Goal: Task Accomplishment & Management: Use online tool/utility

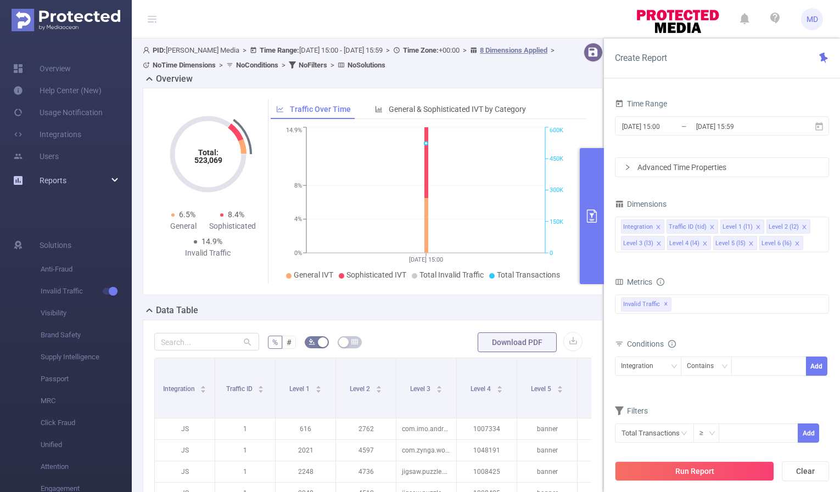
click at [78, 185] on div "Reports" at bounding box center [66, 181] width 132 height 22
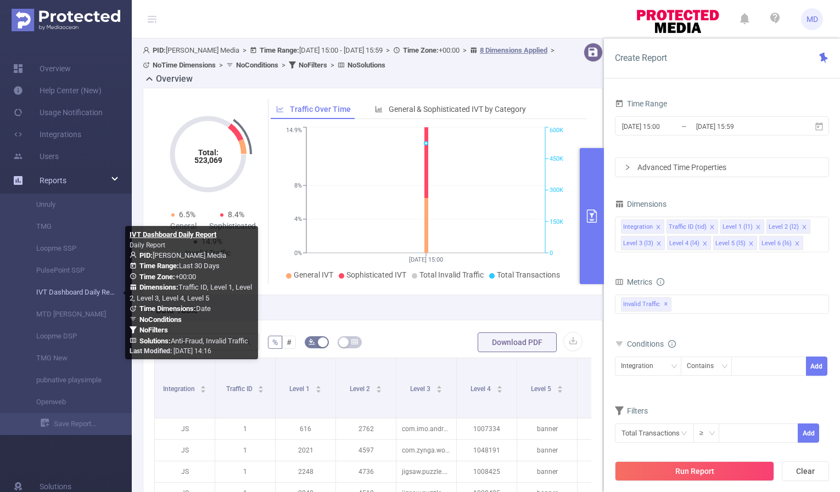
click at [71, 292] on link "IVT Dashboard Daily Report" at bounding box center [70, 292] width 97 height 22
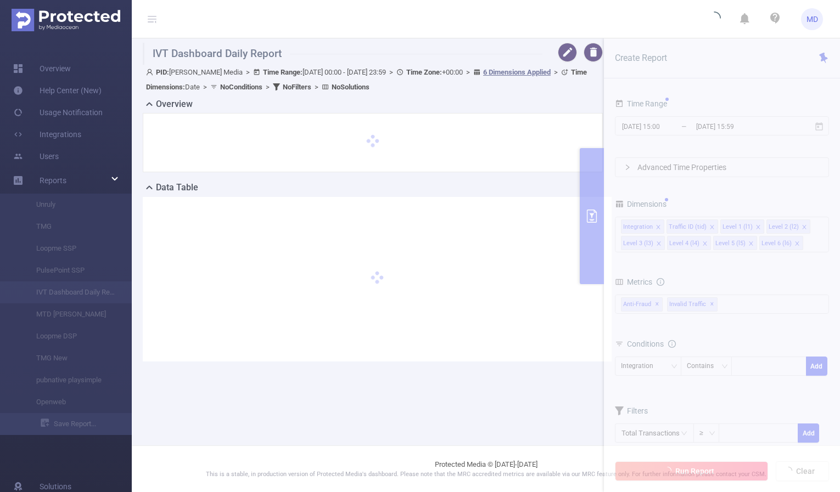
type input "[DATE] 00:00"
type input "[DATE] 23:59"
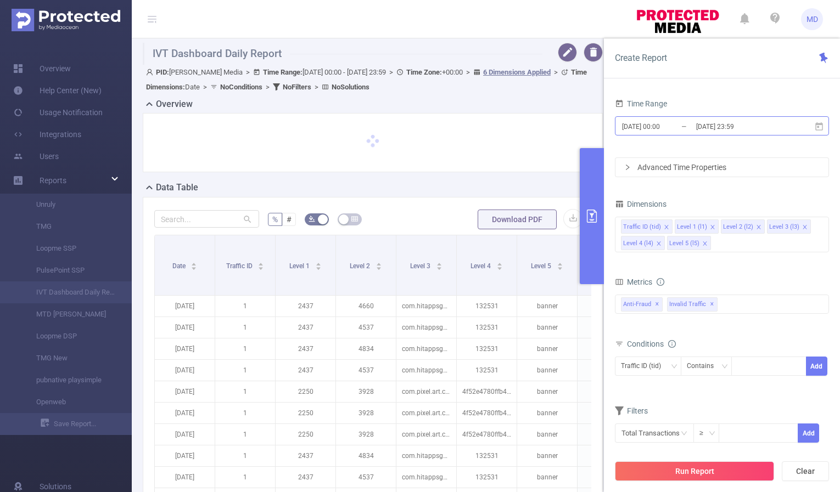
click at [725, 129] on input "[DATE] 23:59" at bounding box center [739, 126] width 89 height 15
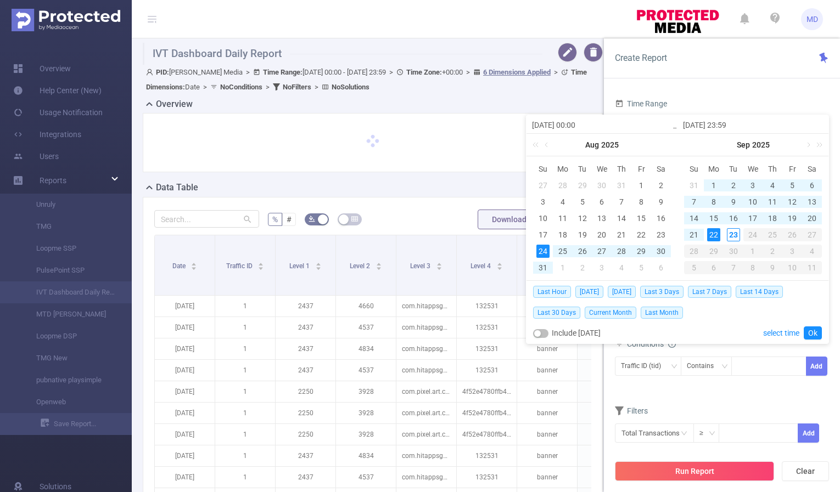
click at [716, 236] on div "22" at bounding box center [713, 234] width 13 height 13
type input "[DATE] 00:00"
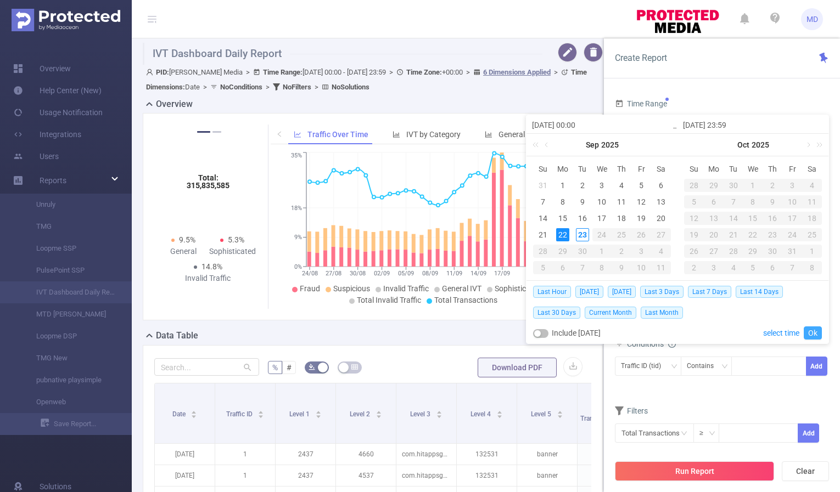
click at [812, 332] on link "Ok" at bounding box center [812, 332] width 18 height 13
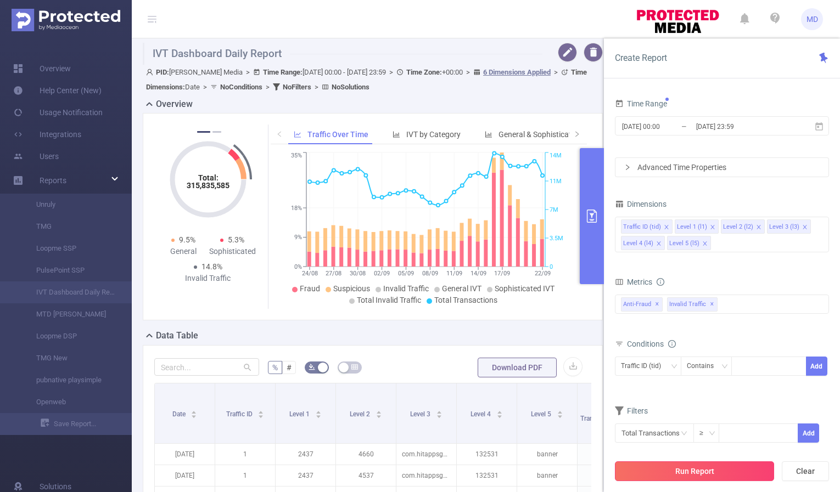
click at [694, 466] on button "Run Report" at bounding box center [694, 471] width 159 height 20
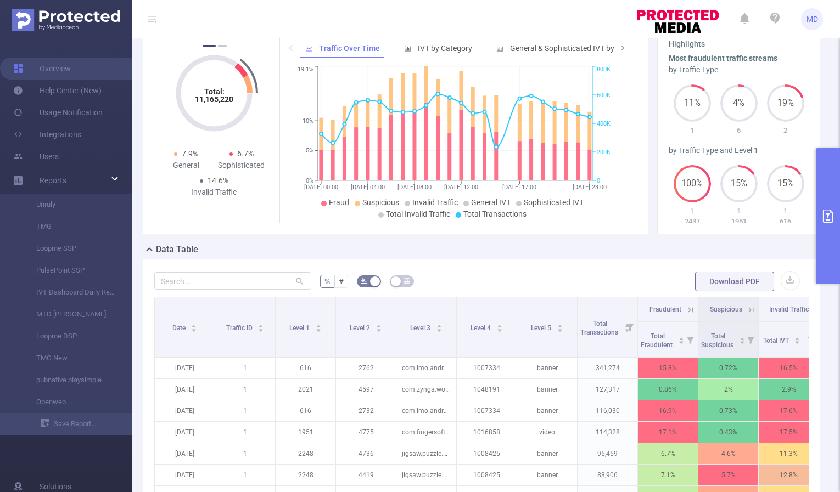
scroll to position [26, 0]
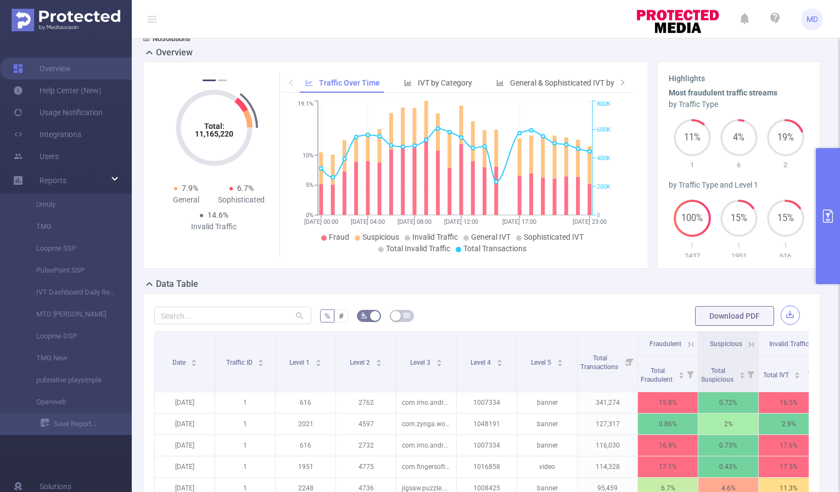
click at [785, 316] on button "button" at bounding box center [789, 315] width 19 height 19
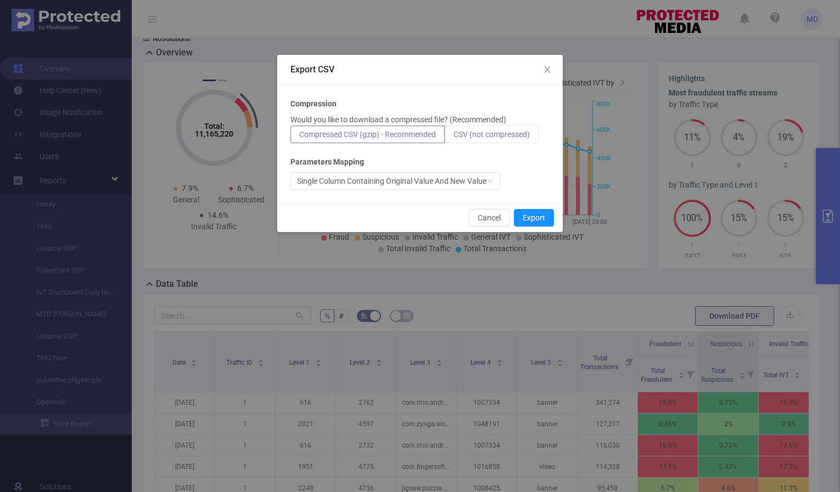
click at [504, 140] on label "CSV (not compressed)" at bounding box center [491, 135] width 94 height 18
click at [453, 137] on input "CSV (not compressed)" at bounding box center [453, 137] width 0 height 0
click at [545, 222] on button "Export" at bounding box center [534, 218] width 40 height 18
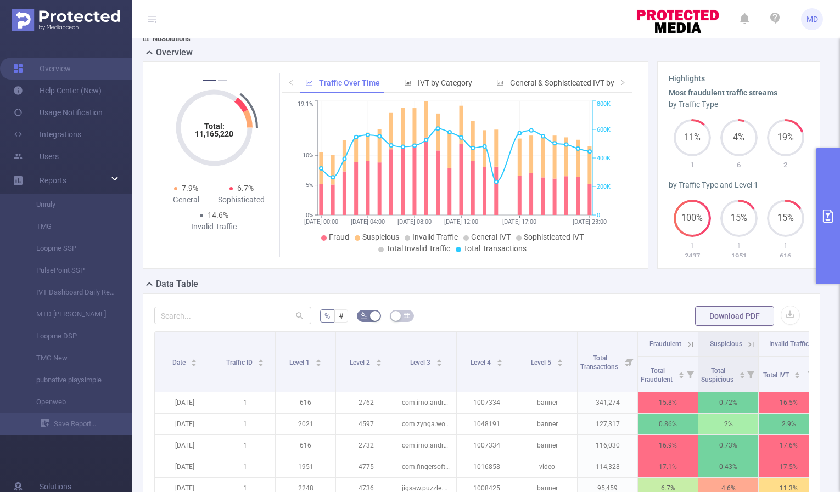
click at [825, 229] on button "primary" at bounding box center [827, 216] width 24 height 136
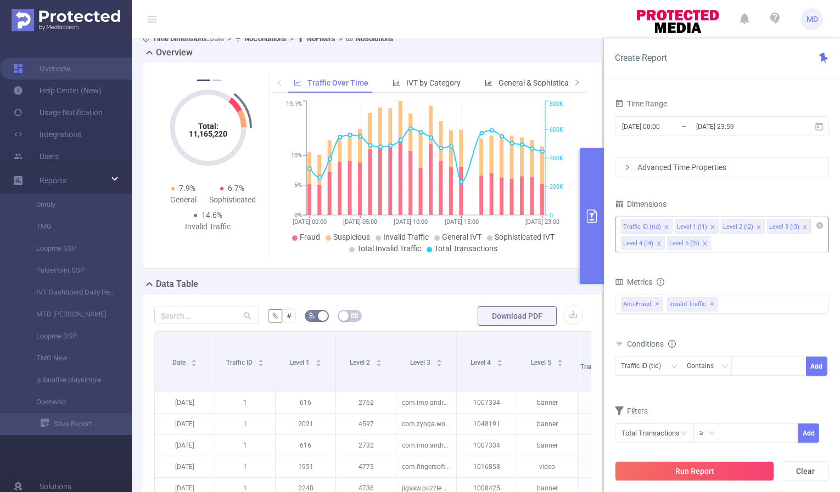
click at [702, 247] on span at bounding box center [704, 244] width 5 height 12
click at [756, 227] on icon "icon: close" at bounding box center [758, 226] width 5 height 5
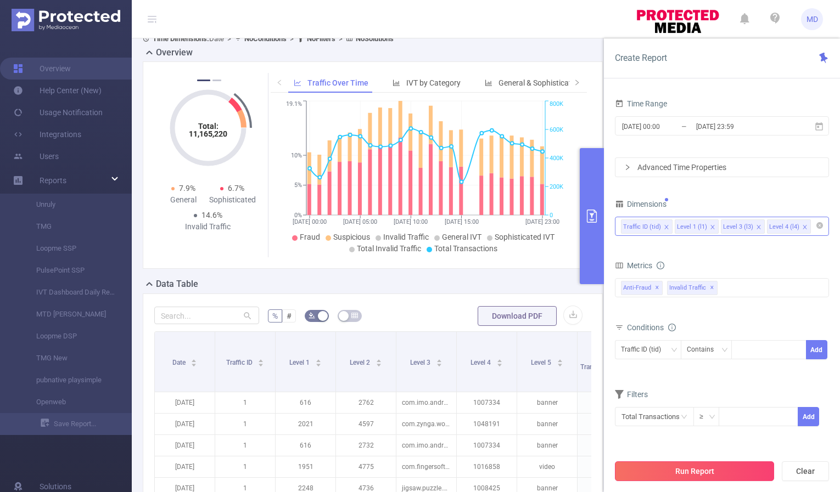
click at [696, 475] on button "Run Report" at bounding box center [694, 471] width 159 height 20
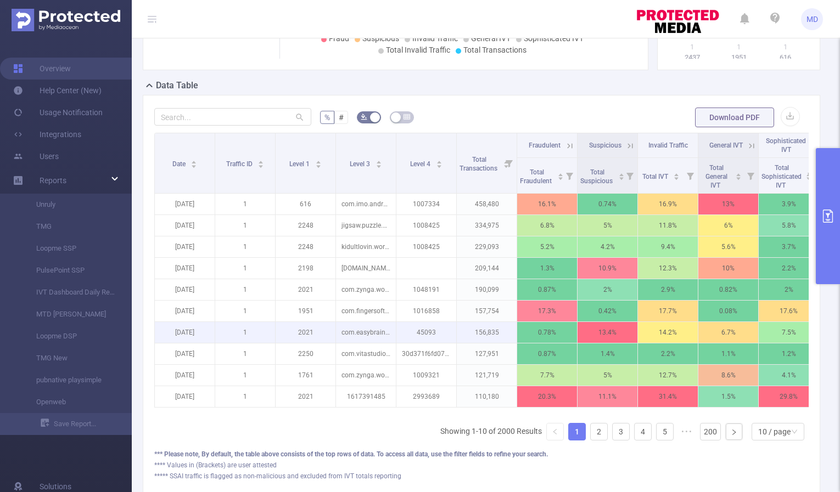
scroll to position [303, 0]
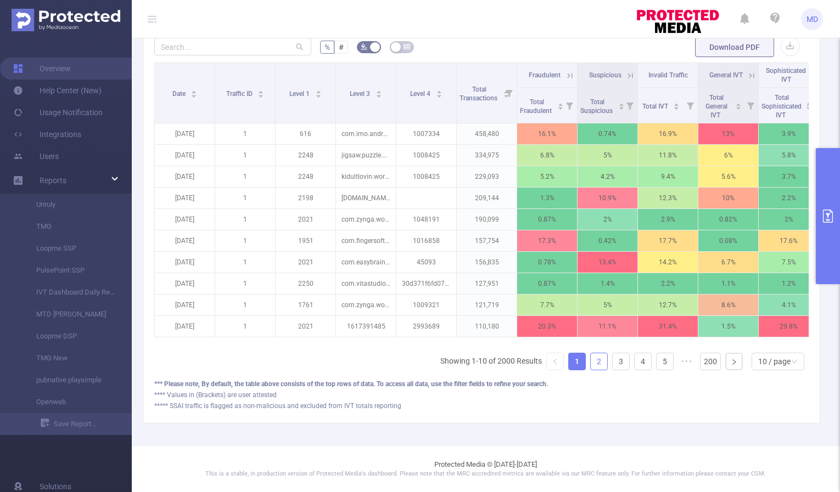
click at [590, 363] on link "2" at bounding box center [598, 361] width 16 height 16
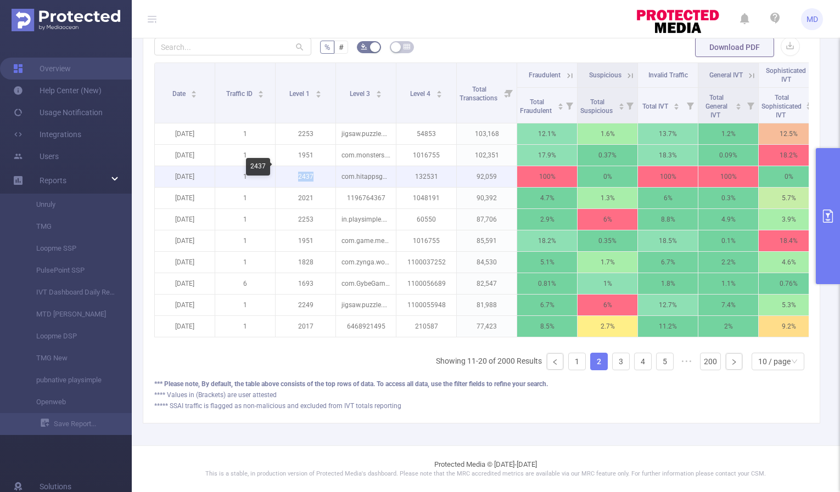
drag, startPoint x: 296, startPoint y: 167, endPoint x: 318, endPoint y: 167, distance: 21.9
click at [318, 167] on p "2437" at bounding box center [305, 176] width 60 height 21
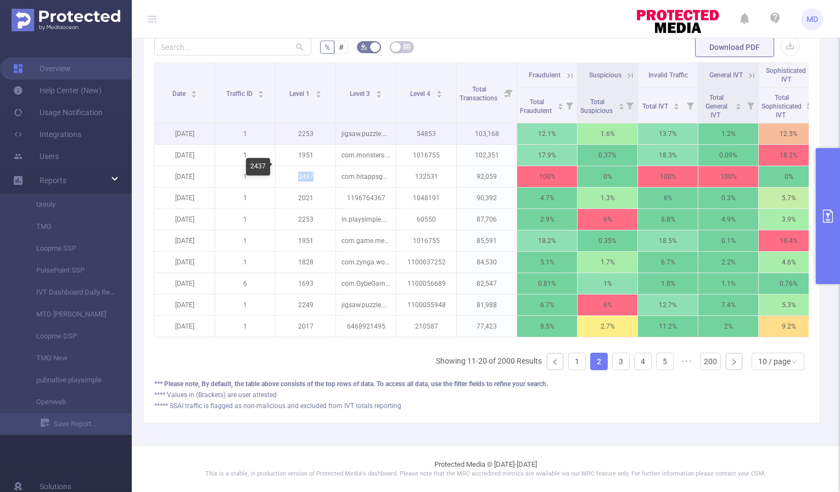
copy p "2437"
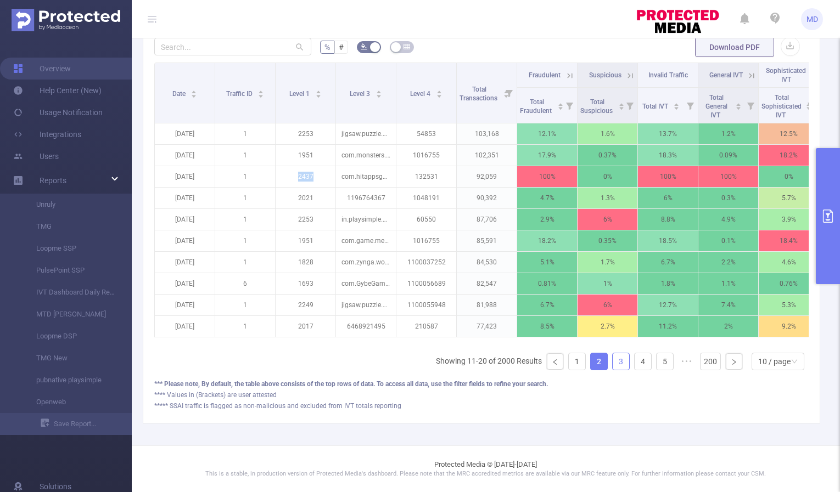
click at [612, 364] on link "3" at bounding box center [620, 361] width 16 height 16
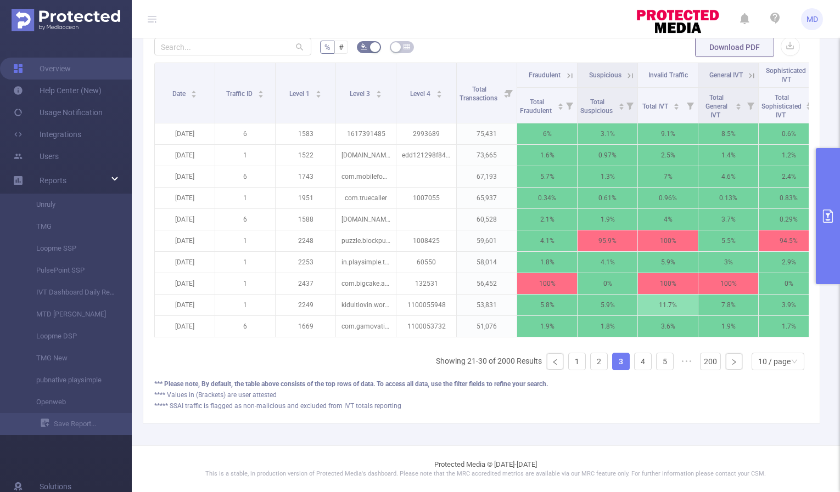
click at [627, 71] on icon at bounding box center [630, 76] width 10 height 10
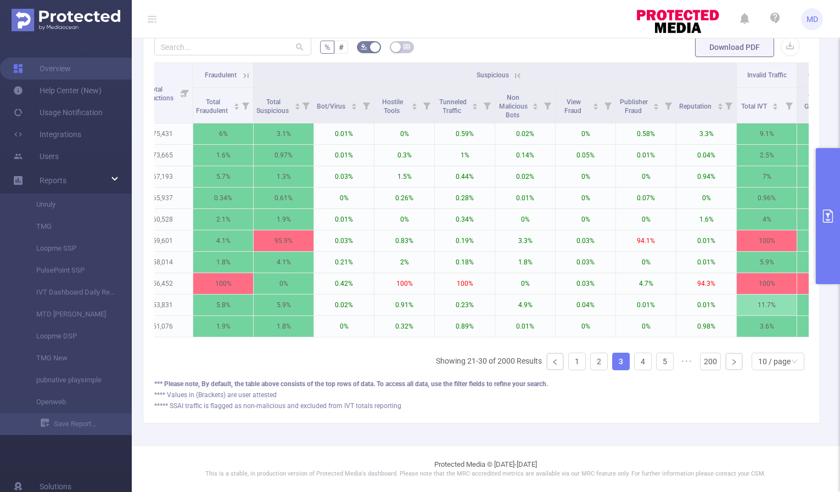
scroll to position [0, 331]
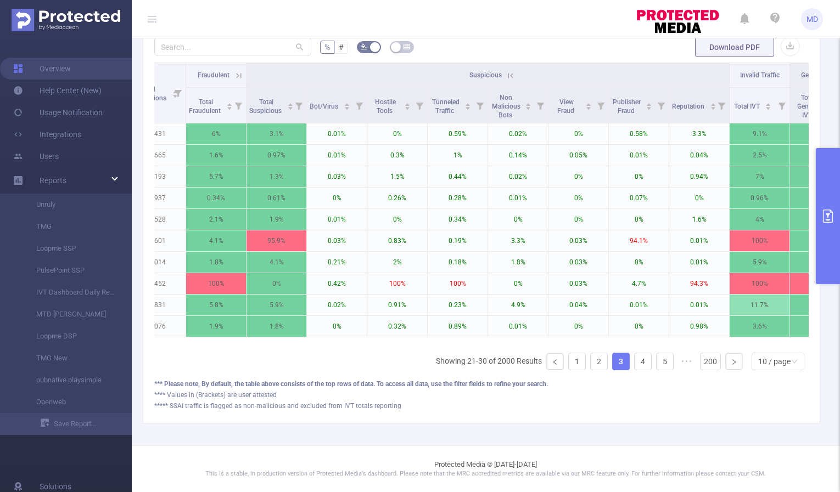
click at [500, 71] on span "Suspicious" at bounding box center [485, 75] width 32 height 8
click at [510, 71] on icon at bounding box center [510, 76] width 10 height 10
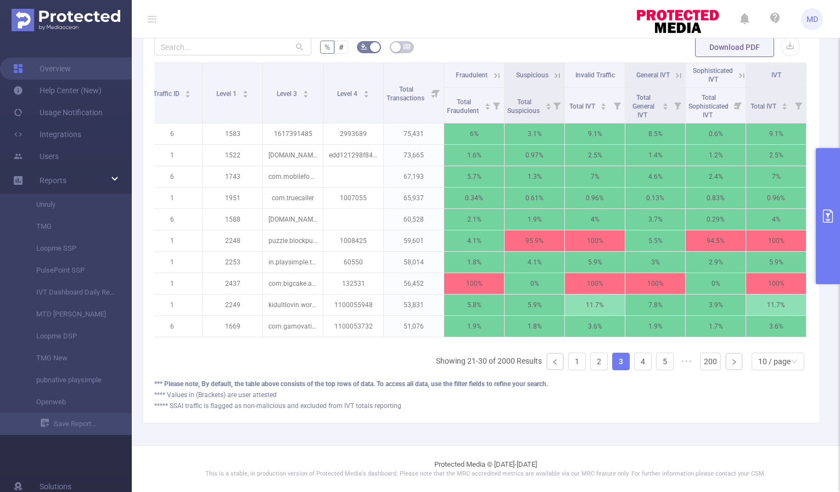
click at [555, 73] on icon at bounding box center [557, 75] width 5 height 5
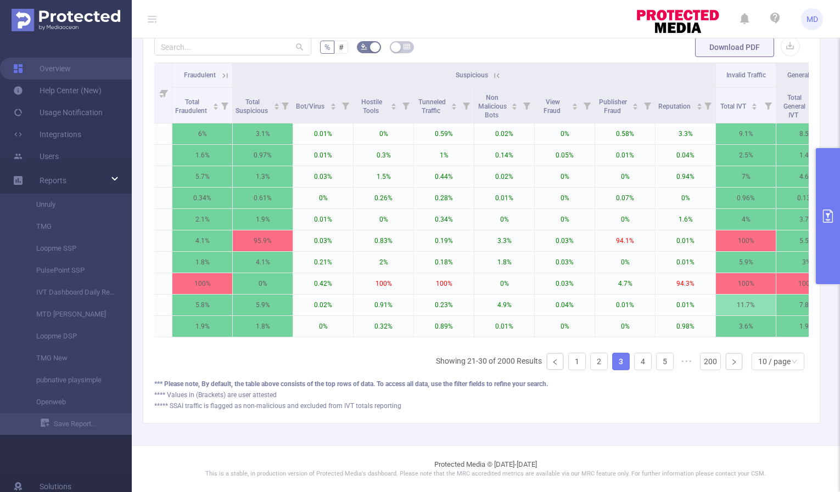
scroll to position [0, 355]
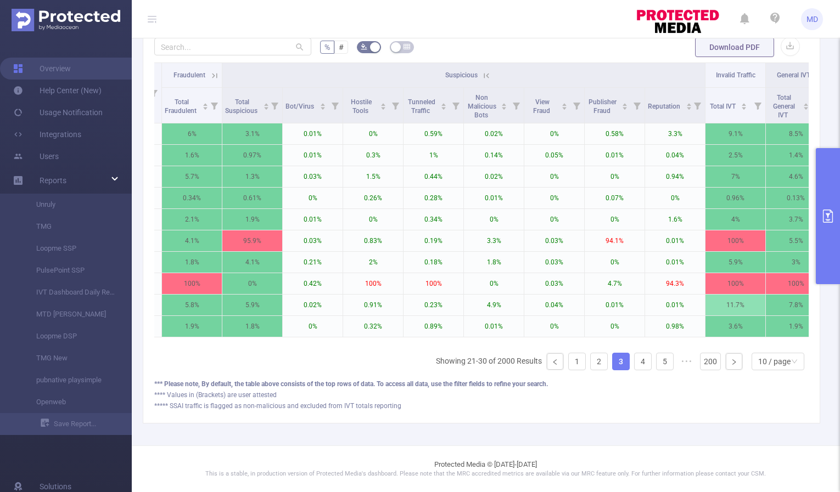
click at [483, 71] on icon at bounding box center [486, 76] width 10 height 10
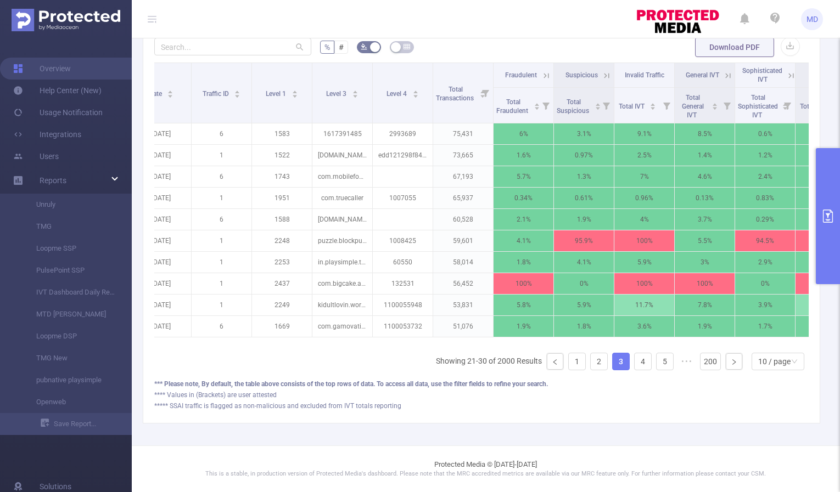
scroll to position [0, 4]
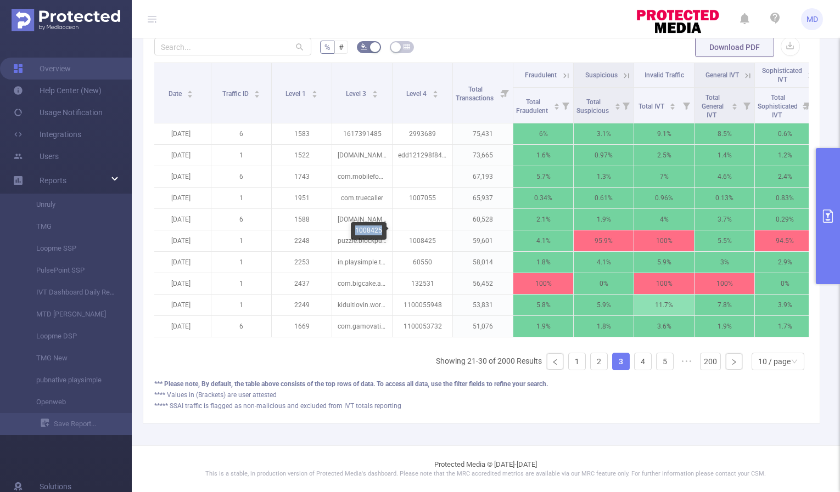
drag, startPoint x: 355, startPoint y: 229, endPoint x: 381, endPoint y: 230, distance: 25.8
click at [381, 230] on div "1008425" at bounding box center [369, 231] width 36 height 18
copy div "1008425"
click at [822, 219] on icon "primary" at bounding box center [827, 216] width 13 height 13
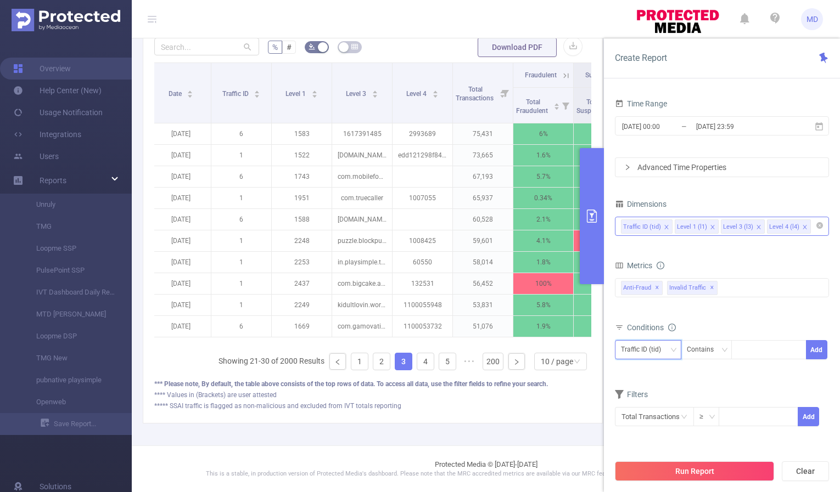
click at [673, 350] on icon "icon: down" at bounding box center [673, 350] width 7 height 7
click at [656, 420] on li "Level 4 (l4)" at bounding box center [648, 425] width 66 height 18
click at [773, 354] on div at bounding box center [768, 350] width 63 height 18
paste input "1008425"
type input "1008425"
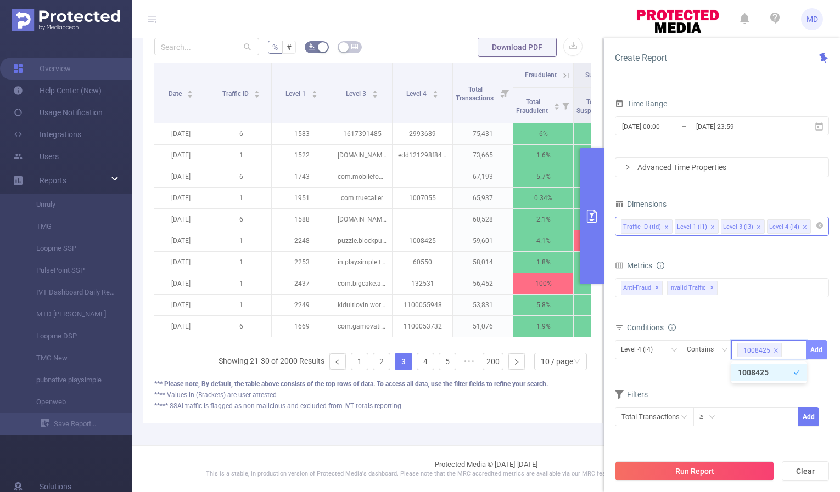
click at [822, 350] on button "Add" at bounding box center [816, 349] width 21 height 19
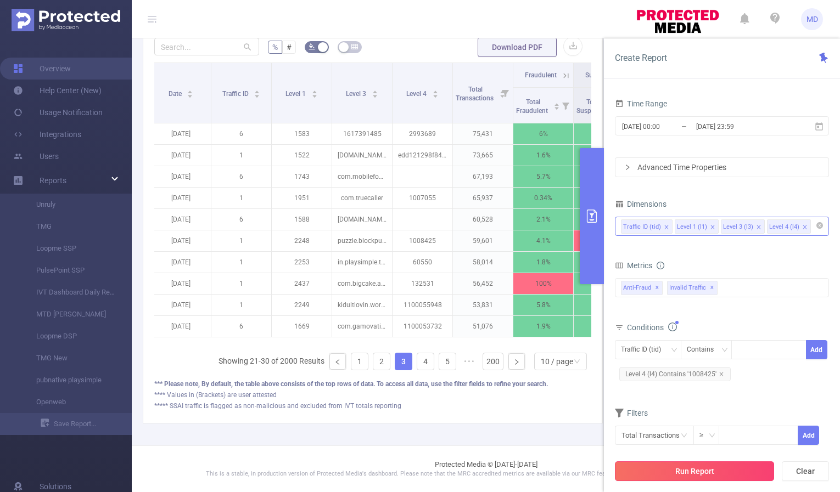
click at [661, 477] on button "Run Report" at bounding box center [694, 471] width 159 height 20
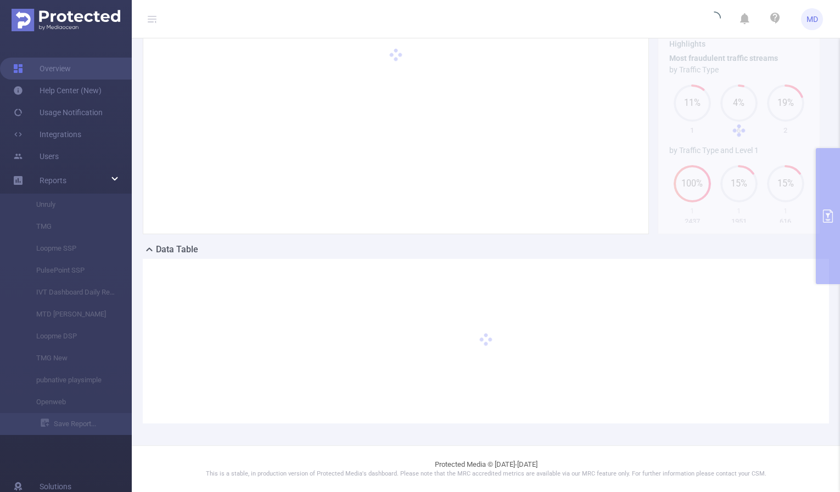
scroll to position [60, 0]
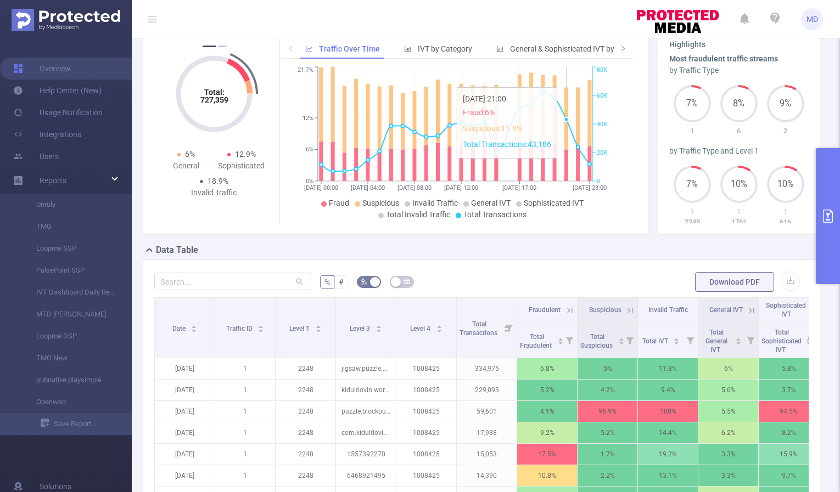
scroll to position [303, 0]
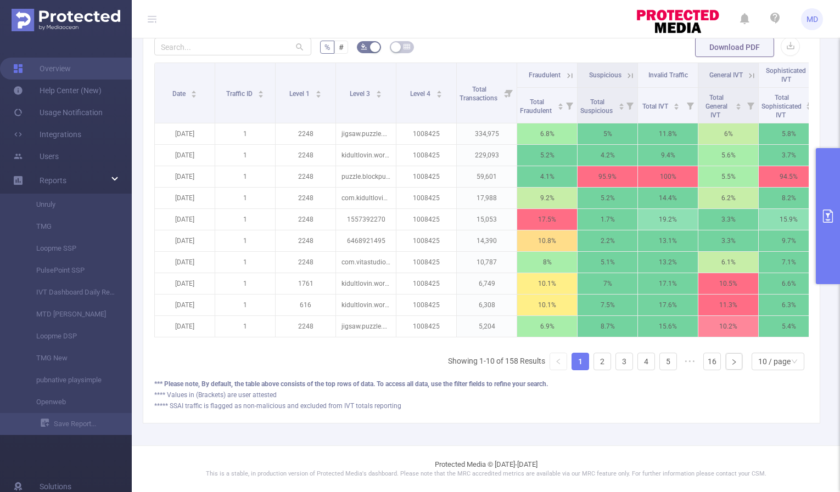
click at [825, 212] on icon "primary" at bounding box center [827, 216] width 13 height 13
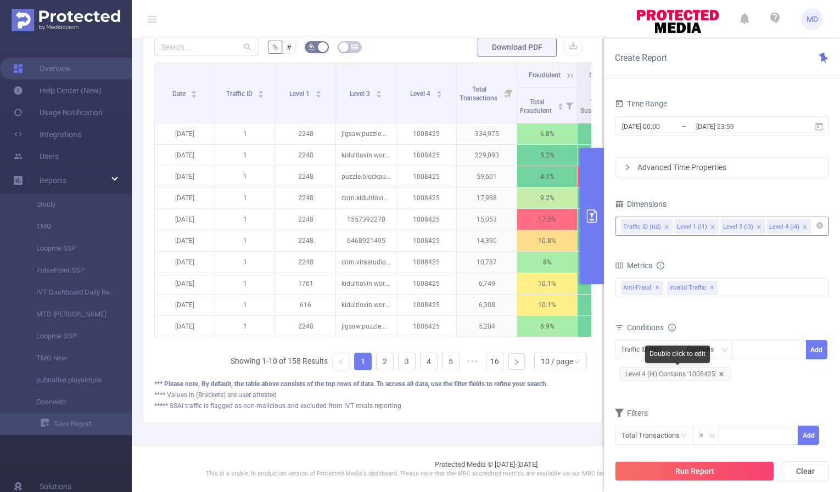
click at [719, 371] on icon "icon: close" at bounding box center [720, 373] width 5 height 5
click at [714, 481] on div "Run Report Clear" at bounding box center [722, 471] width 236 height 42
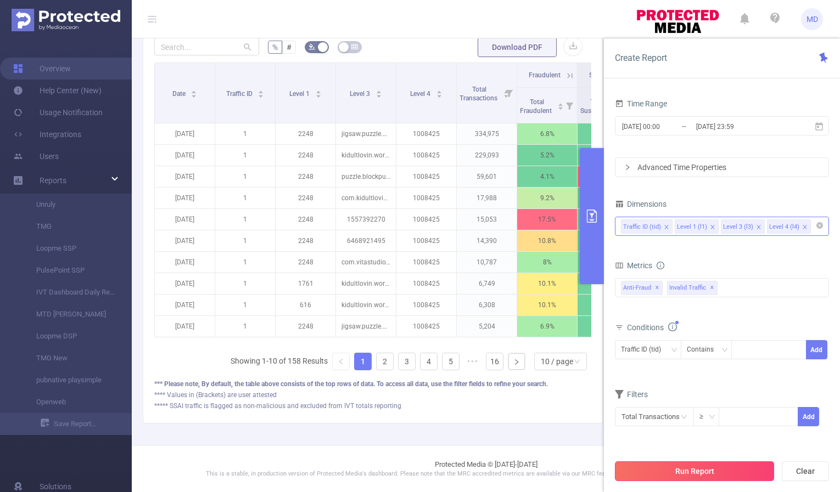
click at [716, 477] on button "Run Report" at bounding box center [694, 471] width 159 height 20
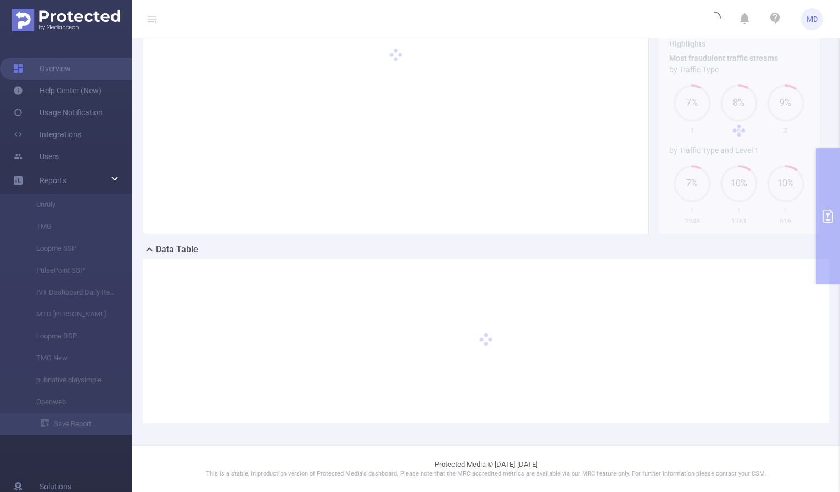
scroll to position [60, 0]
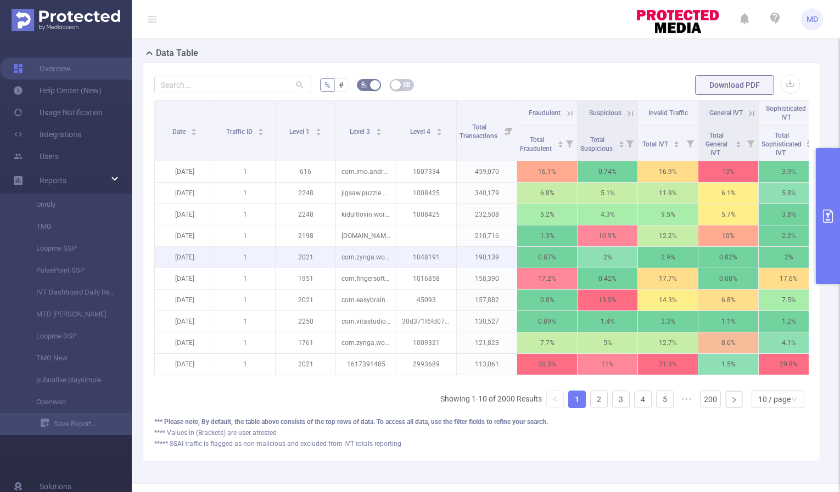
scroll to position [303, 0]
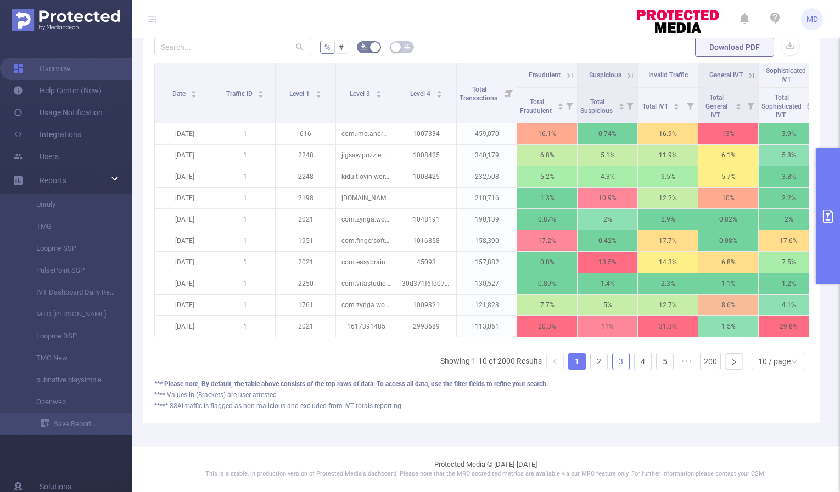
click at [612, 362] on link "3" at bounding box center [620, 361] width 16 height 16
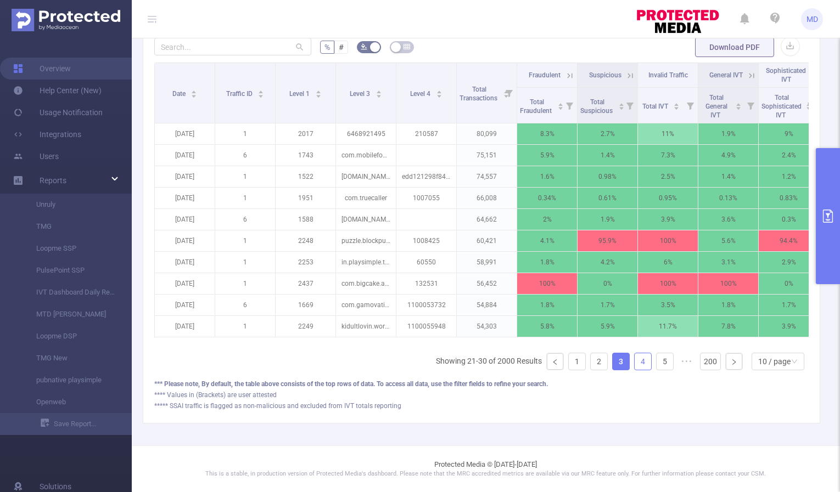
click at [634, 364] on link "4" at bounding box center [642, 361] width 16 height 16
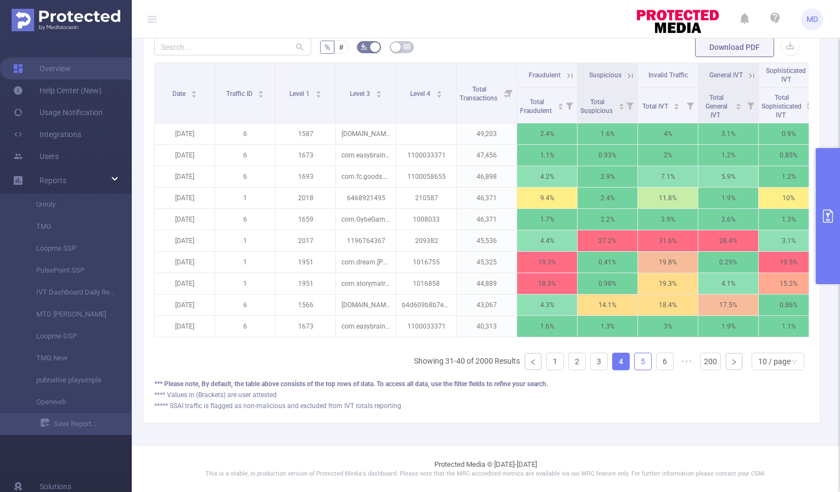
click at [639, 363] on link "5" at bounding box center [642, 361] width 16 height 16
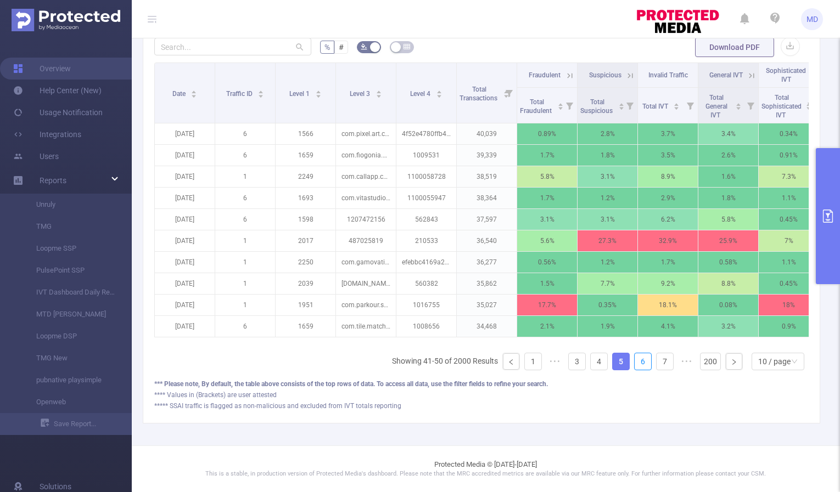
click at [639, 363] on link "6" at bounding box center [642, 361] width 16 height 16
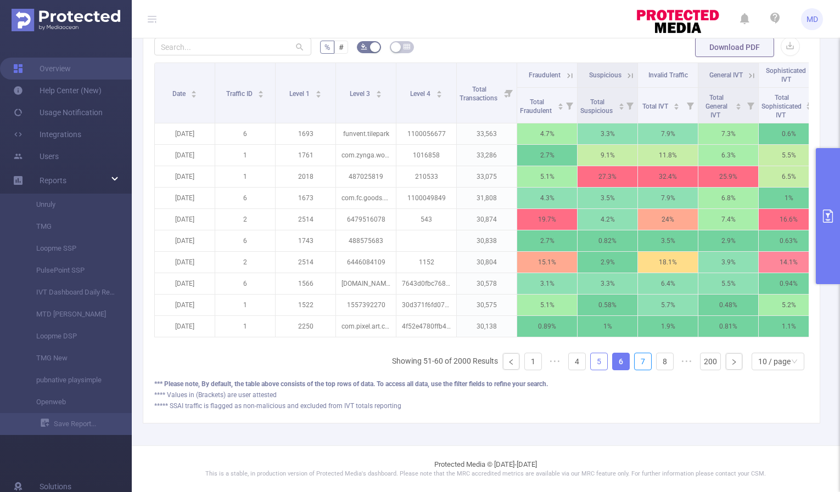
click at [639, 363] on link "7" at bounding box center [642, 361] width 16 height 16
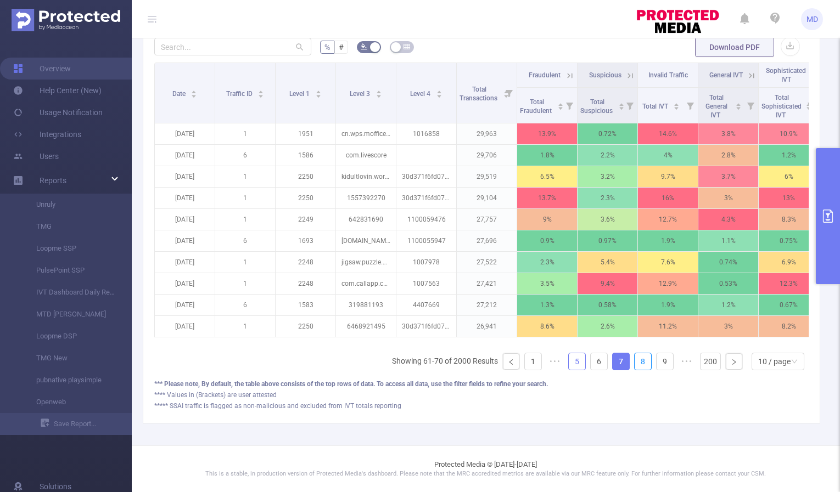
click at [639, 363] on link "8" at bounding box center [642, 361] width 16 height 16
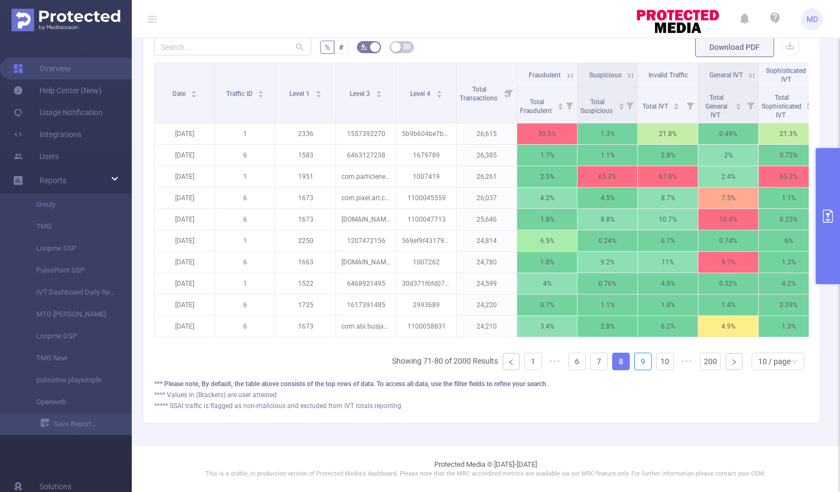
click at [639, 363] on link "9" at bounding box center [642, 361] width 16 height 16
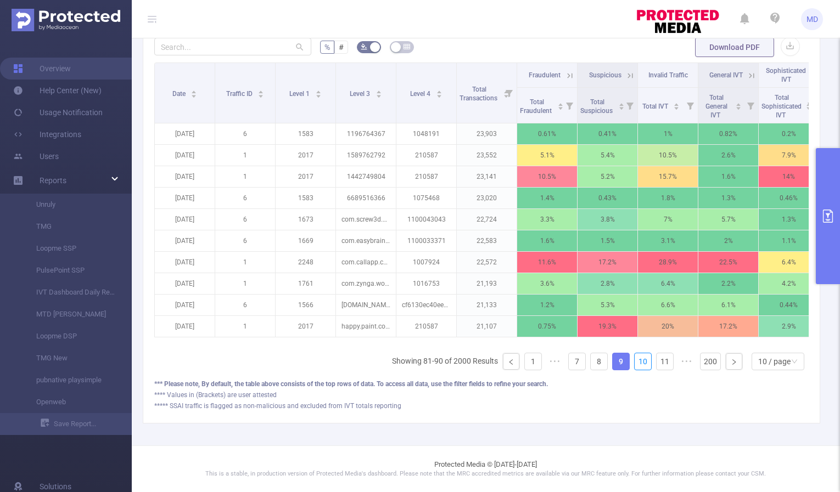
click at [639, 363] on link "10" at bounding box center [642, 361] width 16 height 16
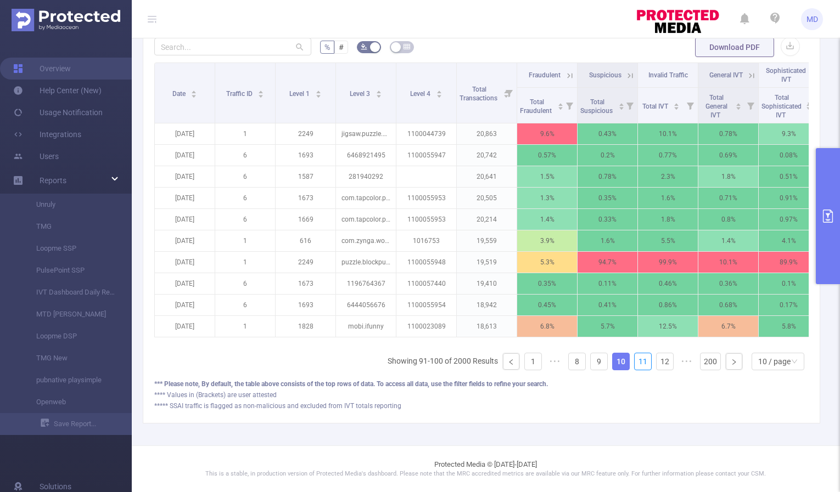
click at [639, 363] on link "11" at bounding box center [642, 361] width 16 height 16
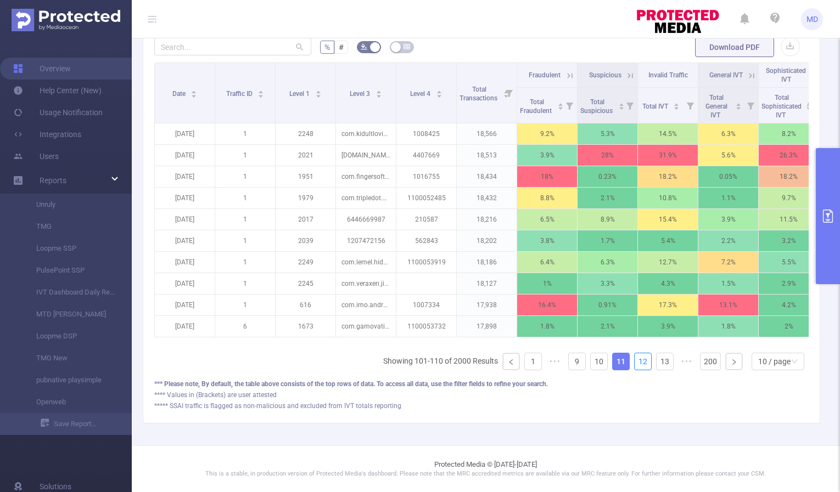
click at [639, 363] on link "12" at bounding box center [642, 361] width 16 height 16
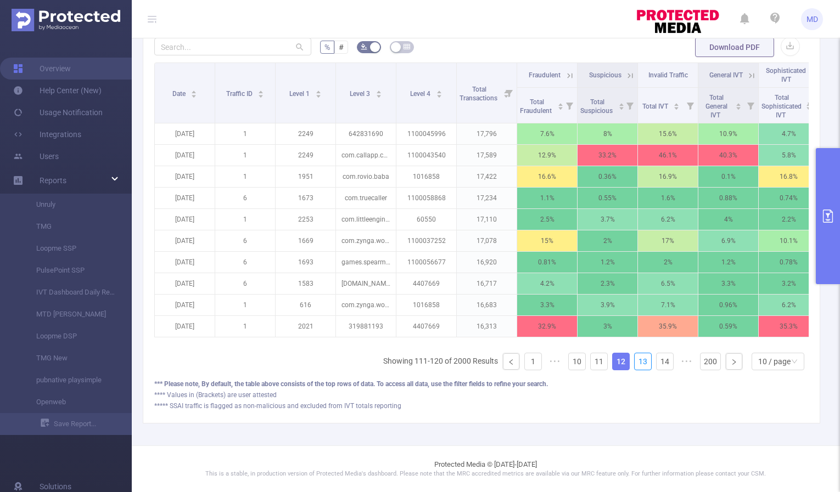
click at [639, 363] on link "13" at bounding box center [642, 361] width 16 height 16
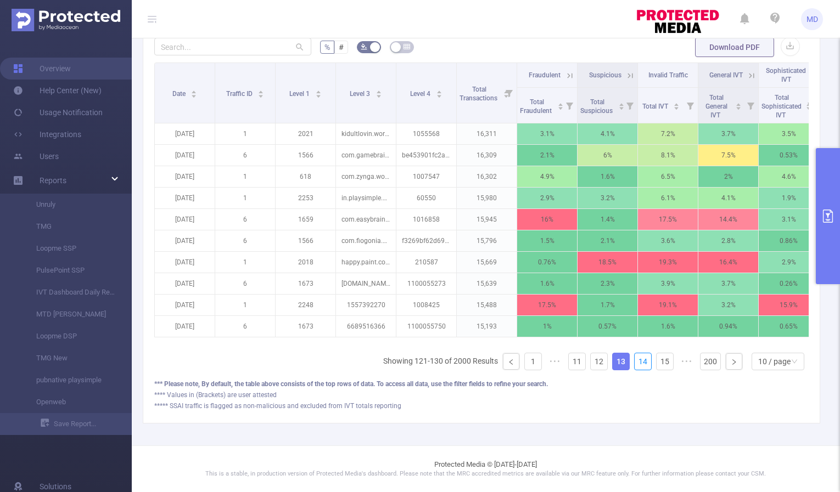
click at [639, 363] on link "14" at bounding box center [642, 361] width 16 height 16
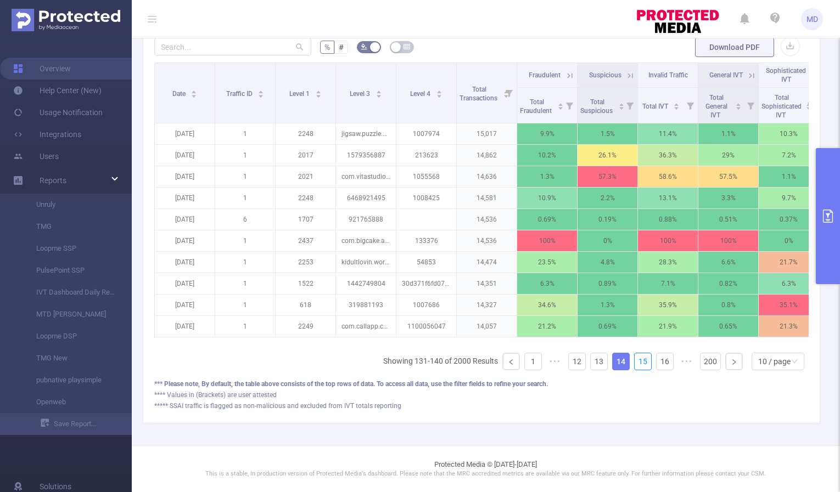
click at [639, 363] on link "15" at bounding box center [642, 361] width 16 height 16
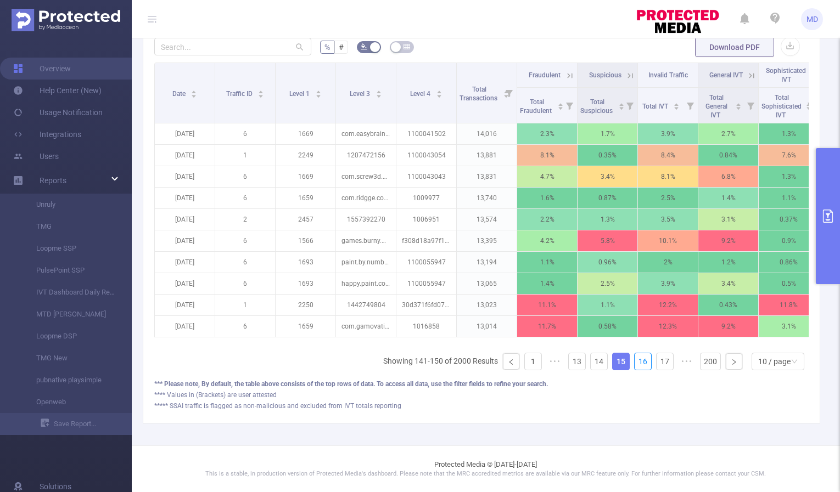
click at [639, 363] on link "16" at bounding box center [642, 361] width 16 height 16
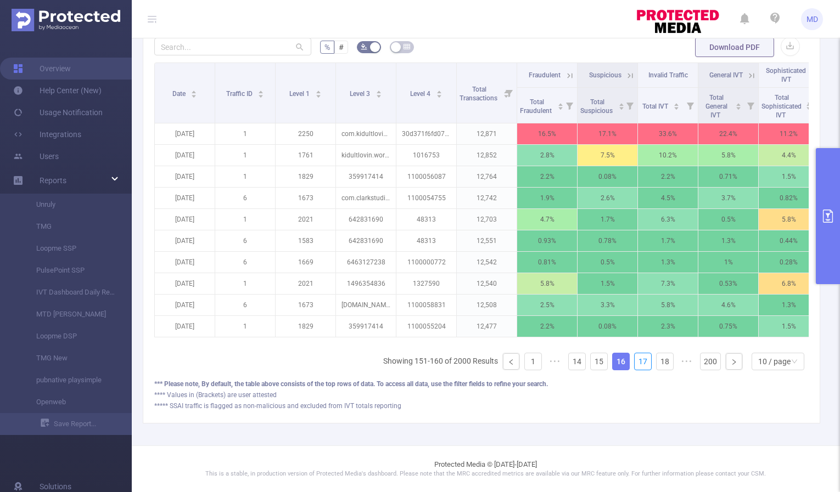
click at [639, 363] on link "17" at bounding box center [642, 361] width 16 height 16
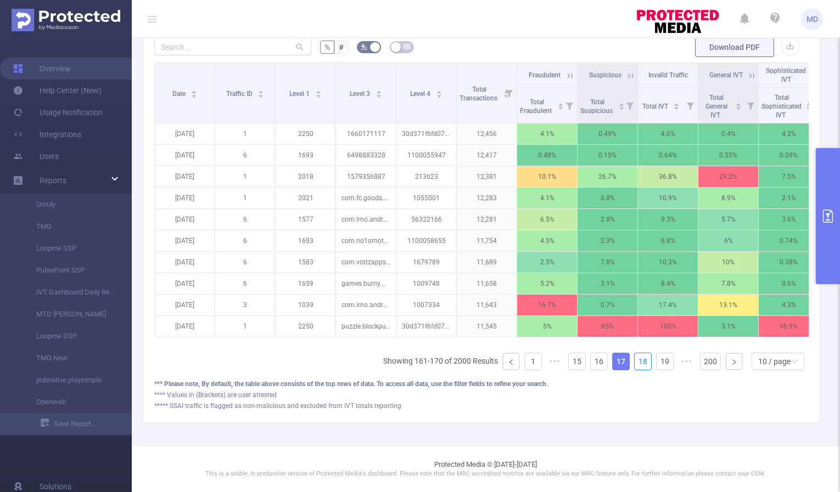
click at [639, 363] on link "18" at bounding box center [642, 361] width 16 height 16
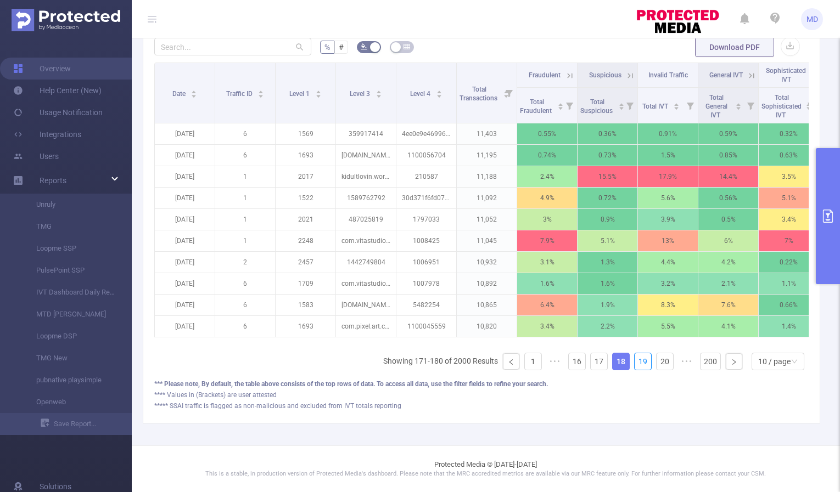
click at [639, 363] on link "19" at bounding box center [642, 361] width 16 height 16
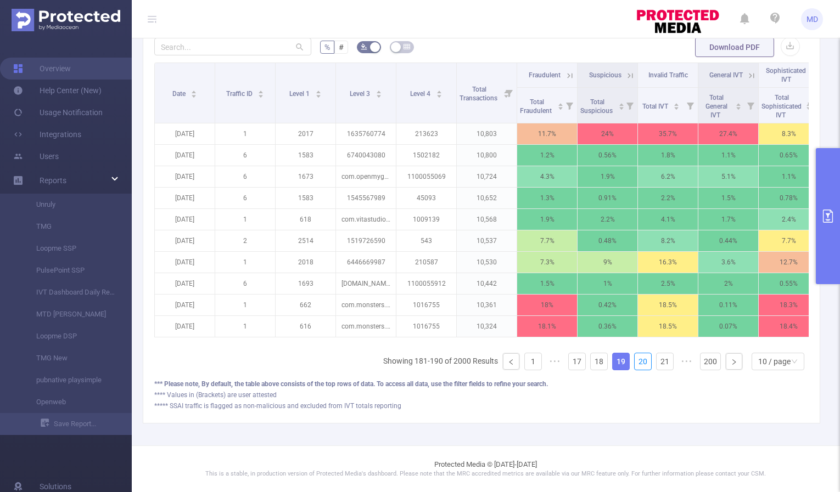
click at [639, 363] on link "20" at bounding box center [642, 361] width 16 height 16
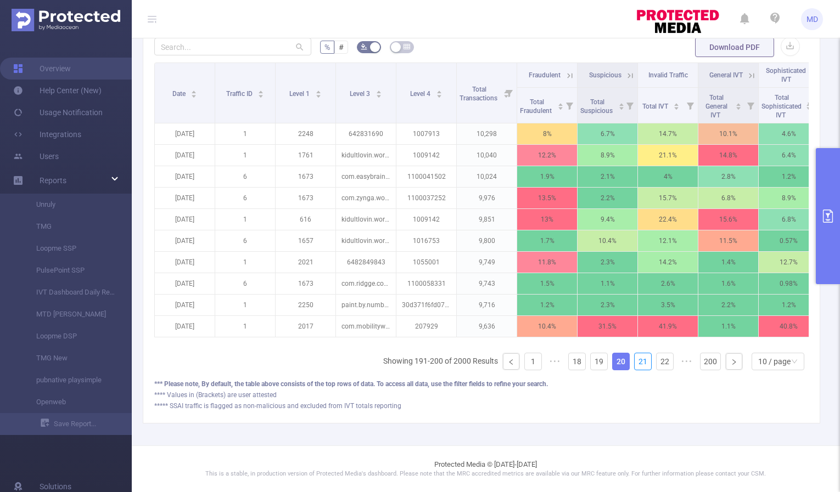
click at [639, 363] on link "21" at bounding box center [642, 361] width 16 height 16
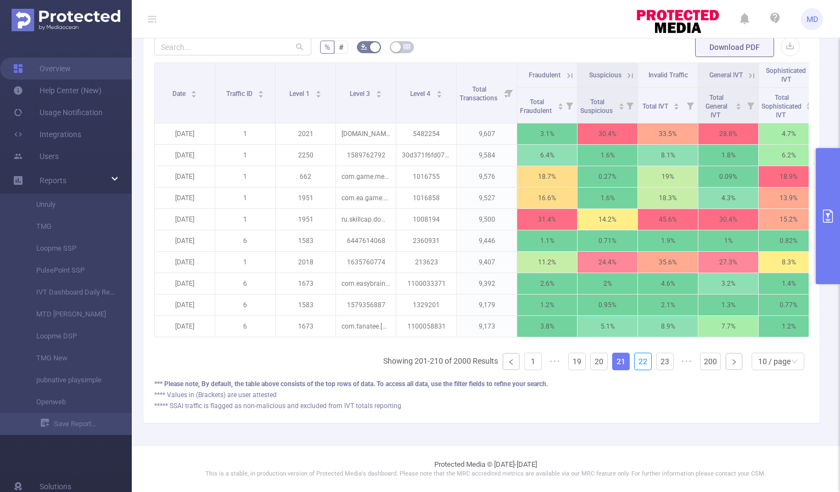
click at [639, 363] on link "22" at bounding box center [642, 361] width 16 height 16
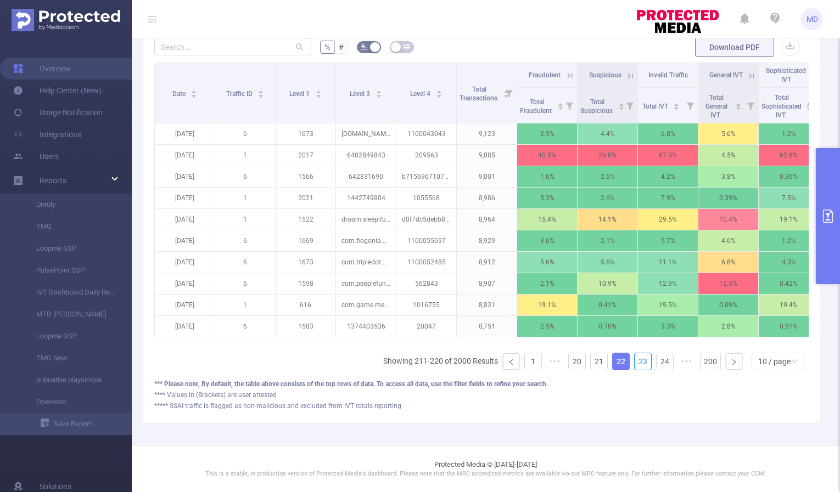
click at [639, 363] on link "23" at bounding box center [642, 361] width 16 height 16
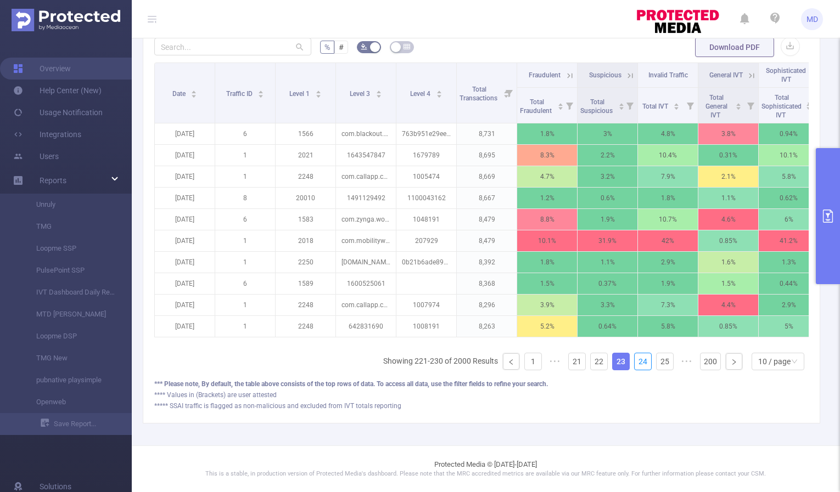
click at [639, 363] on link "24" at bounding box center [642, 361] width 16 height 16
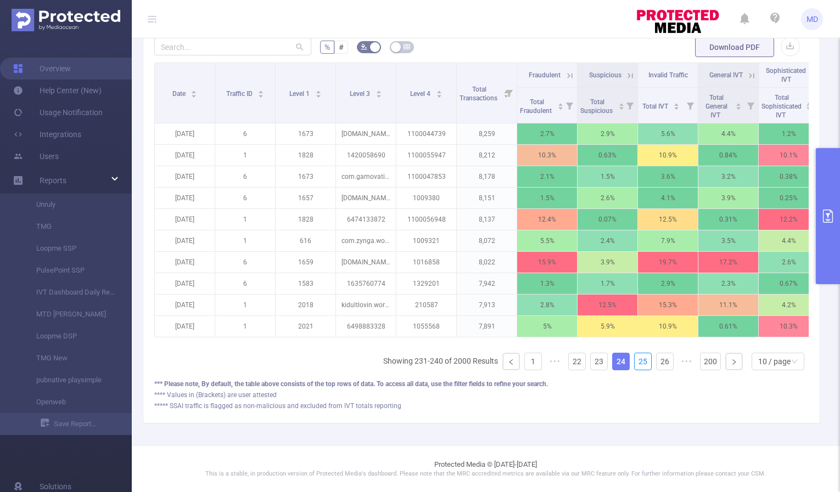
click at [639, 363] on link "25" at bounding box center [642, 361] width 16 height 16
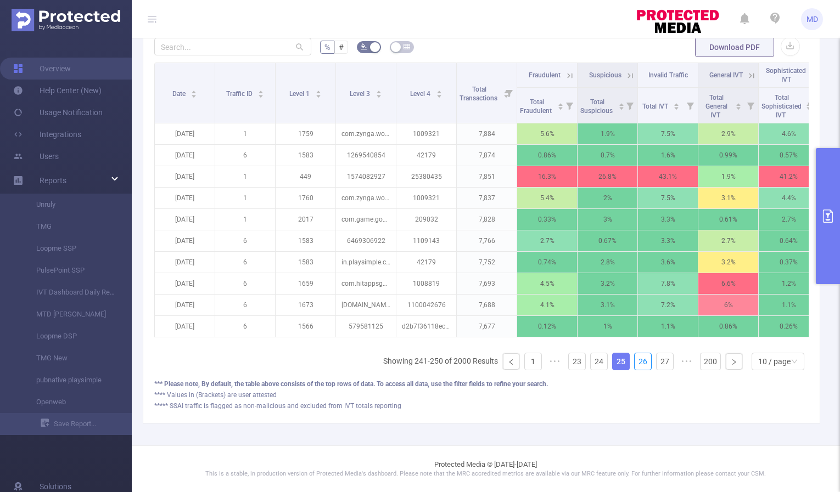
click at [639, 363] on link "26" at bounding box center [642, 361] width 16 height 16
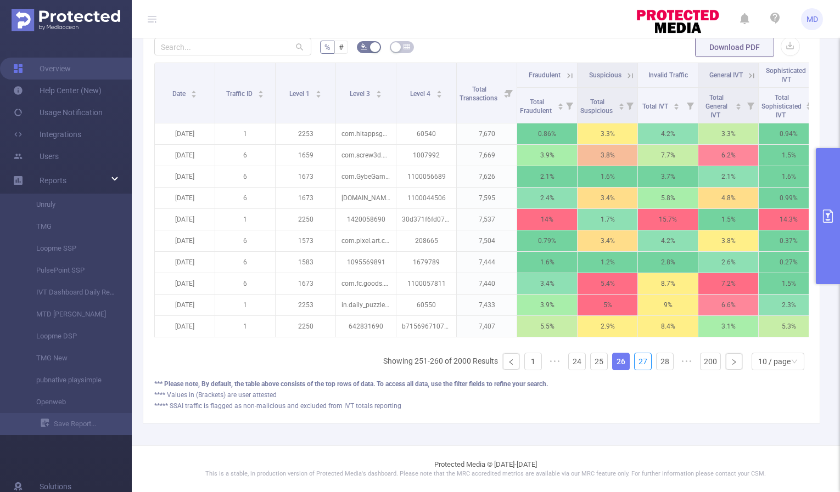
click at [639, 363] on link "27" at bounding box center [642, 361] width 16 height 16
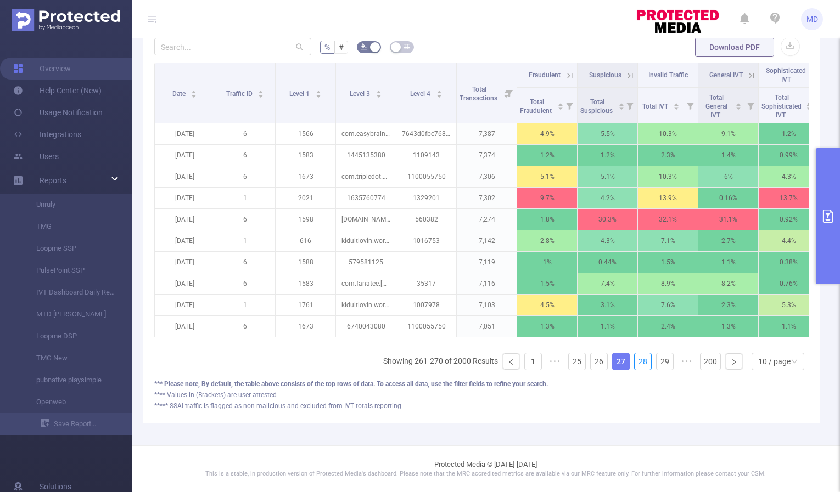
click at [639, 363] on link "28" at bounding box center [642, 361] width 16 height 16
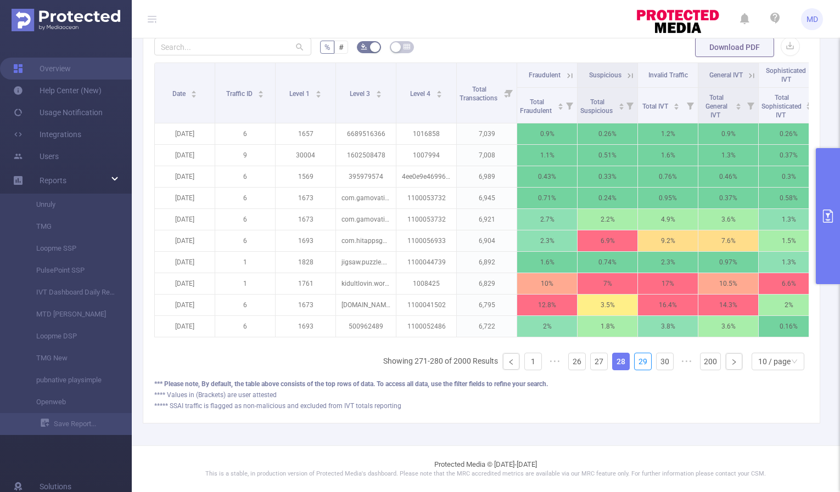
click at [639, 363] on link "29" at bounding box center [642, 361] width 16 height 16
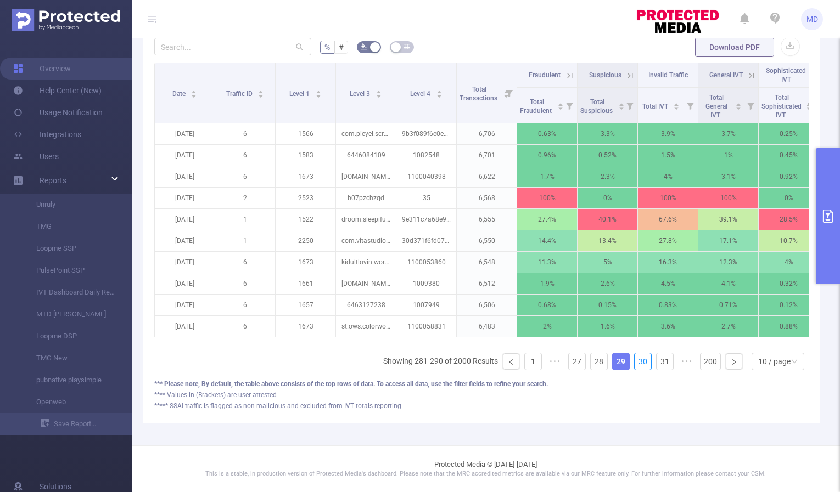
click at [639, 363] on link "30" at bounding box center [642, 361] width 16 height 16
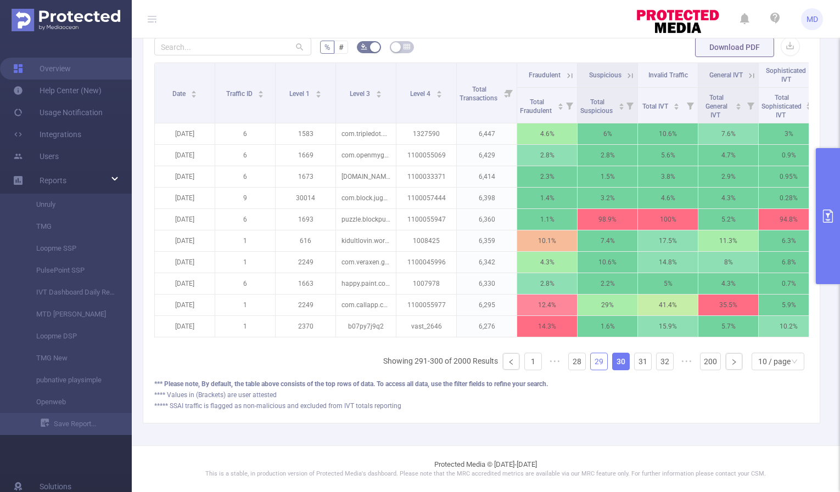
click at [595, 363] on link "29" at bounding box center [598, 361] width 16 height 16
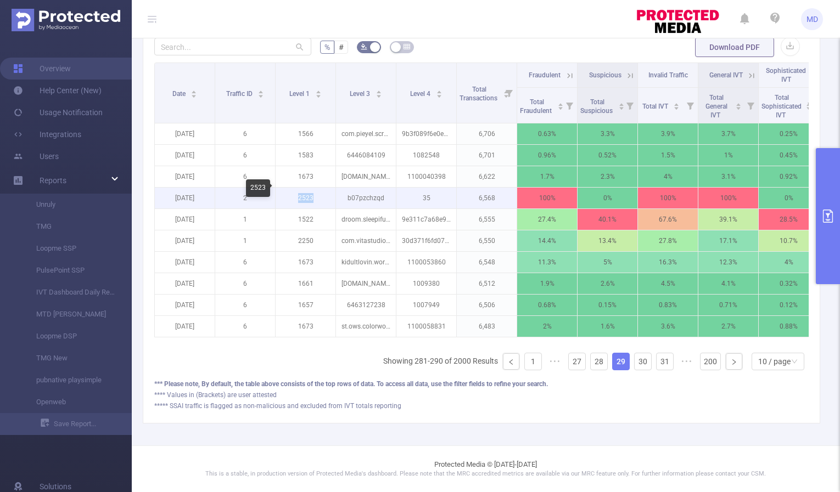
drag, startPoint x: 298, startPoint y: 190, endPoint x: 315, endPoint y: 193, distance: 16.6
click at [315, 193] on p "2523" at bounding box center [305, 198] width 60 height 21
copy p "2523"
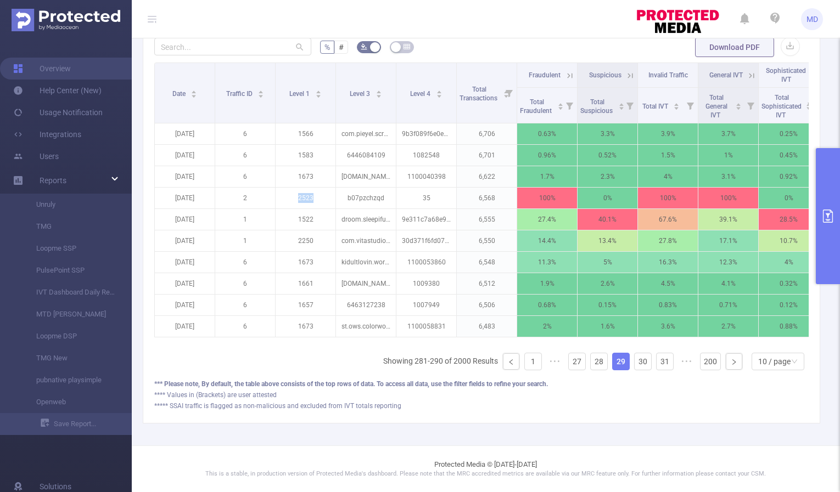
click at [826, 213] on icon "primary" at bounding box center [828, 216] width 10 height 13
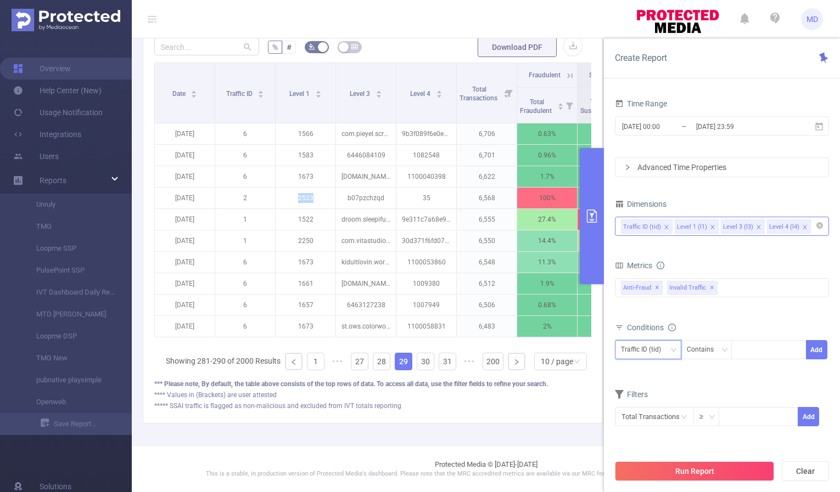
click at [670, 351] on icon "icon: down" at bounding box center [673, 350] width 7 height 7
click at [658, 387] on li "Level 1 (l1)" at bounding box center [648, 390] width 66 height 18
click at [754, 354] on div at bounding box center [768, 350] width 63 height 18
paste input "2523"
type input "2523"
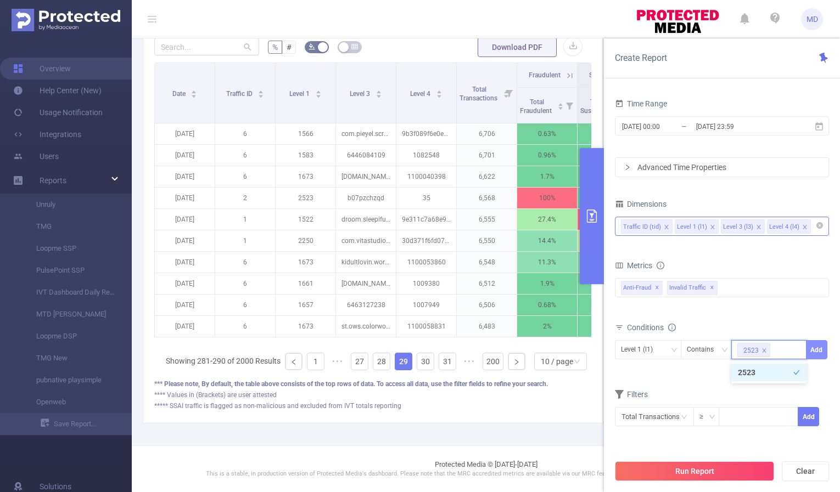
click at [825, 352] on button "Add" at bounding box center [816, 349] width 21 height 19
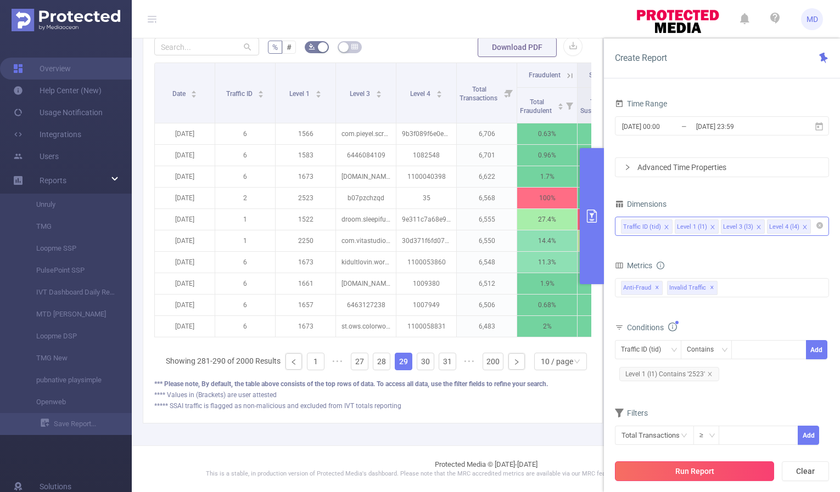
click at [663, 468] on button "Run Report" at bounding box center [694, 471] width 159 height 20
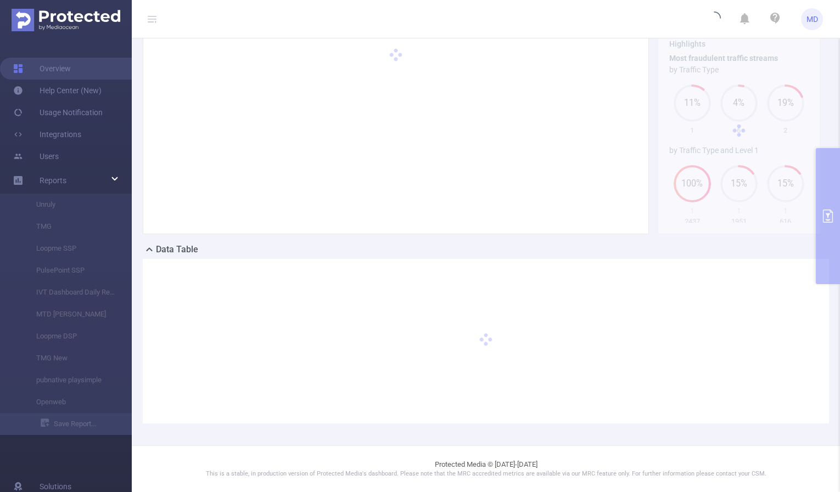
scroll to position [60, 0]
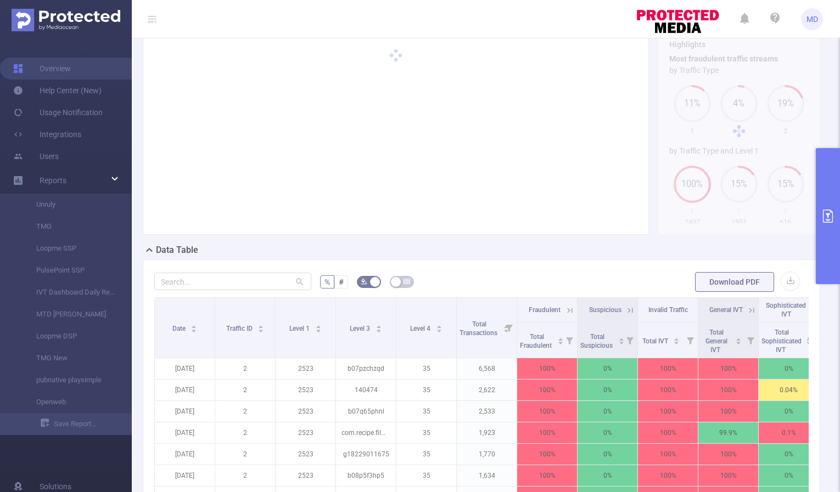
scroll to position [303, 0]
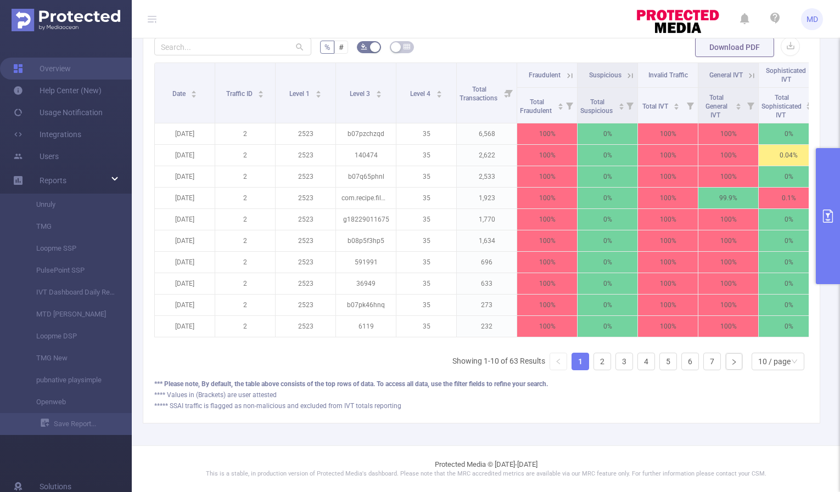
click at [568, 71] on icon at bounding box center [570, 76] width 10 height 10
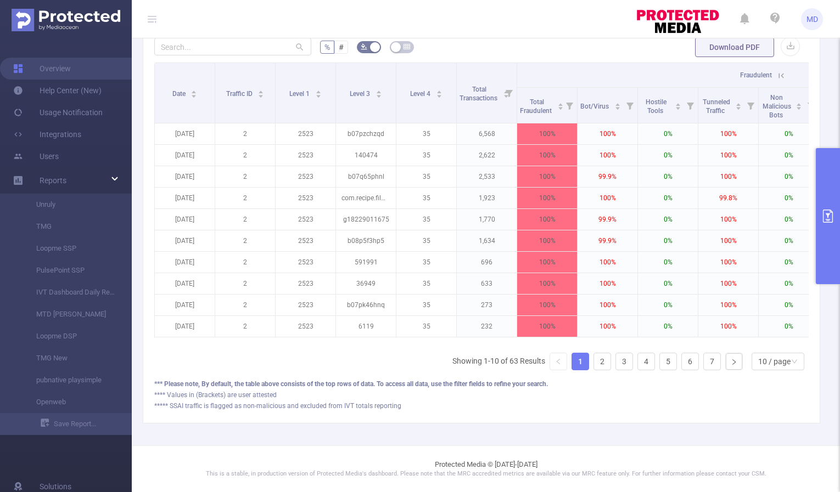
click at [776, 71] on icon at bounding box center [781, 76] width 10 height 10
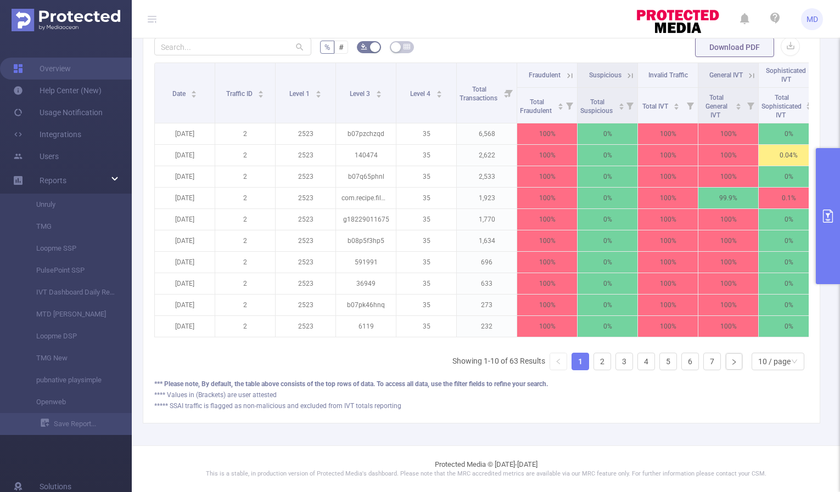
click at [830, 225] on button "primary" at bounding box center [827, 216] width 24 height 136
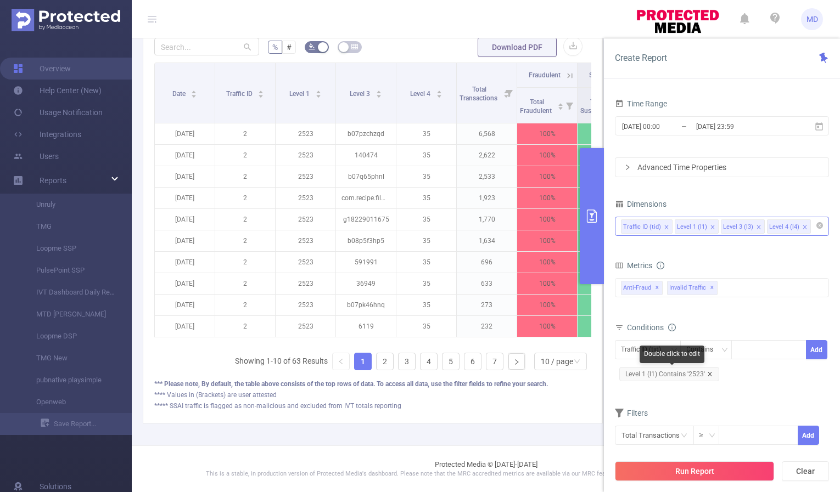
click at [709, 374] on icon "icon: close" at bounding box center [709, 373] width 5 height 5
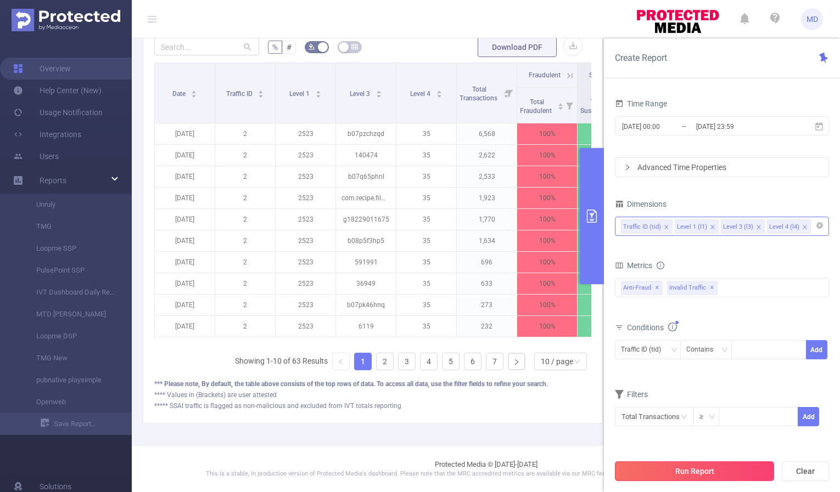
click at [722, 474] on button "Run Report" at bounding box center [694, 471] width 159 height 20
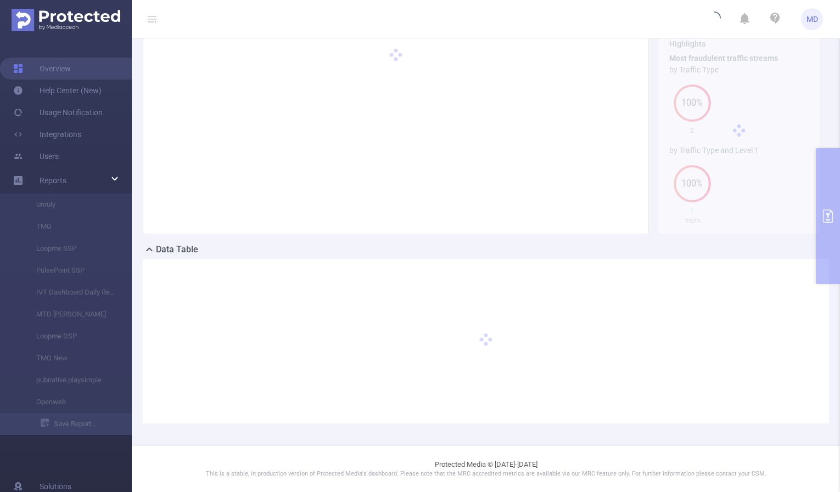
scroll to position [60, 0]
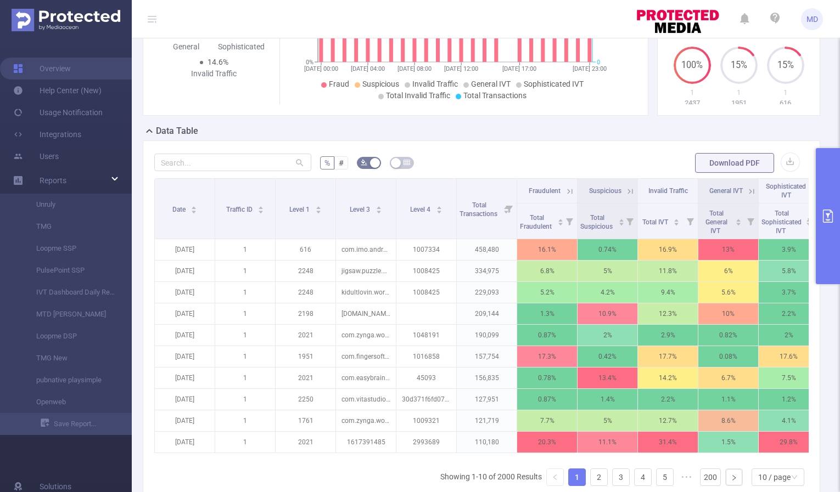
scroll to position [303, 0]
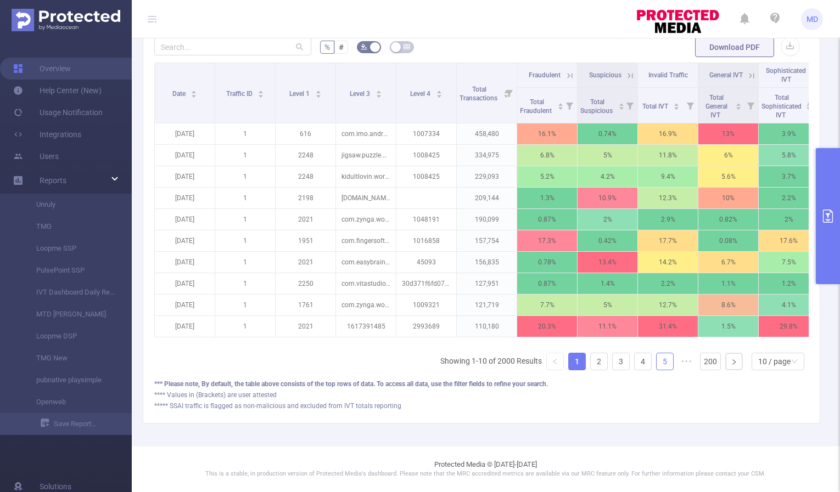
click at [660, 364] on link "5" at bounding box center [664, 361] width 16 height 16
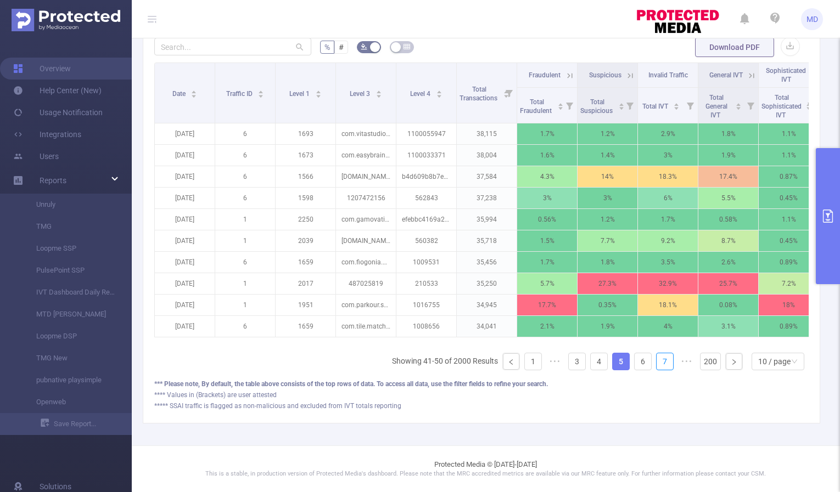
click at [660, 364] on link "7" at bounding box center [664, 361] width 16 height 16
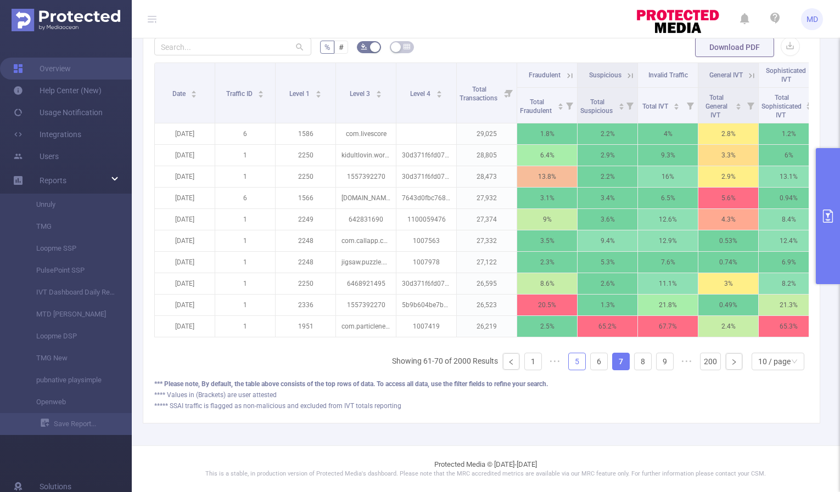
click at [660, 364] on link "9" at bounding box center [664, 361] width 16 height 16
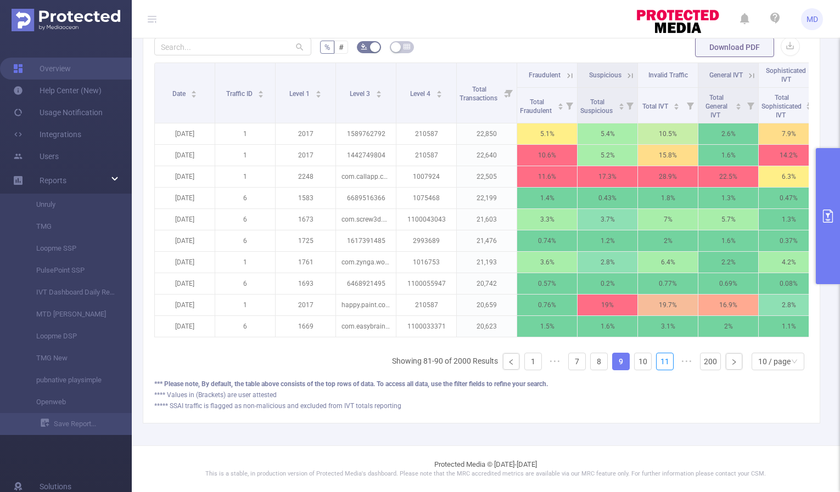
click at [660, 364] on link "11" at bounding box center [664, 361] width 16 height 16
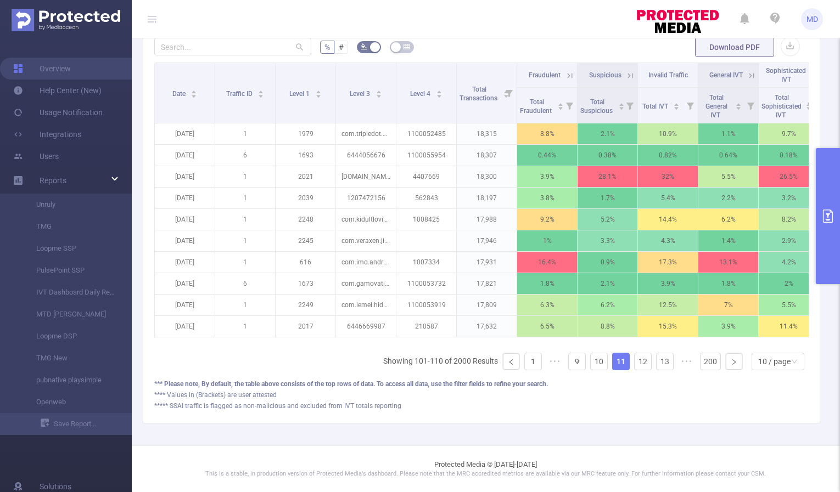
click at [660, 364] on link "13" at bounding box center [664, 361] width 16 height 16
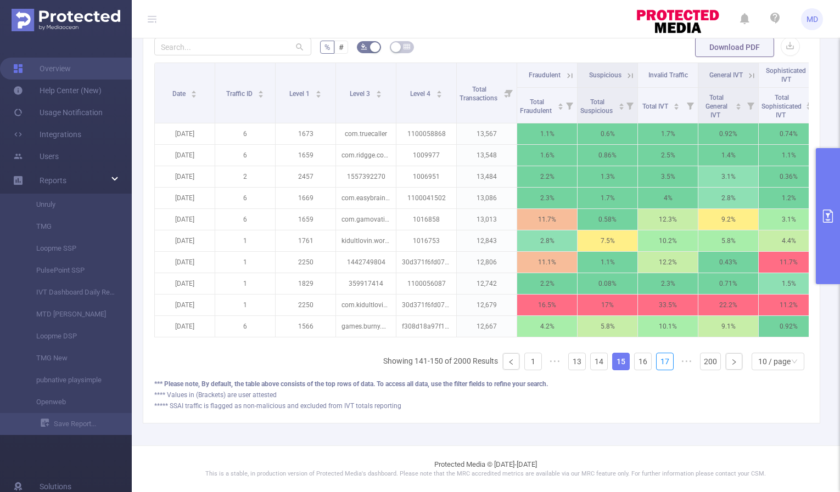
click at [660, 364] on link "17" at bounding box center [664, 361] width 16 height 16
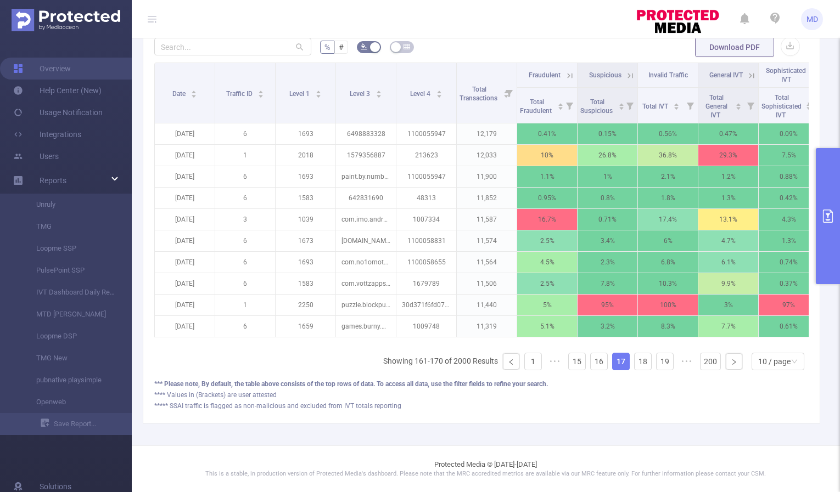
click at [660, 364] on link "19" at bounding box center [664, 361] width 16 height 16
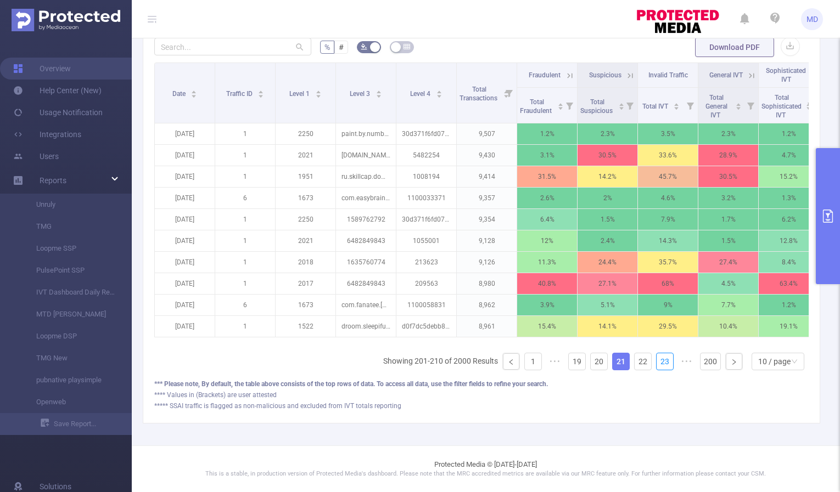
click at [660, 364] on link "23" at bounding box center [664, 361] width 16 height 16
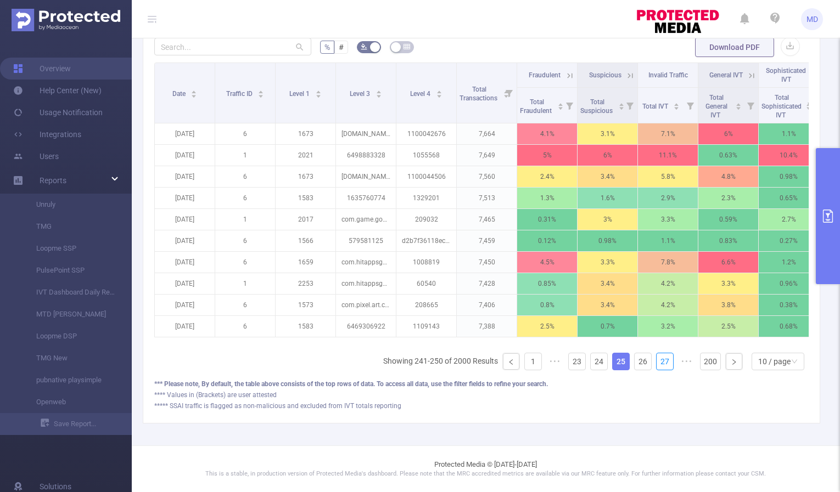
click at [660, 364] on link "27" at bounding box center [664, 361] width 16 height 16
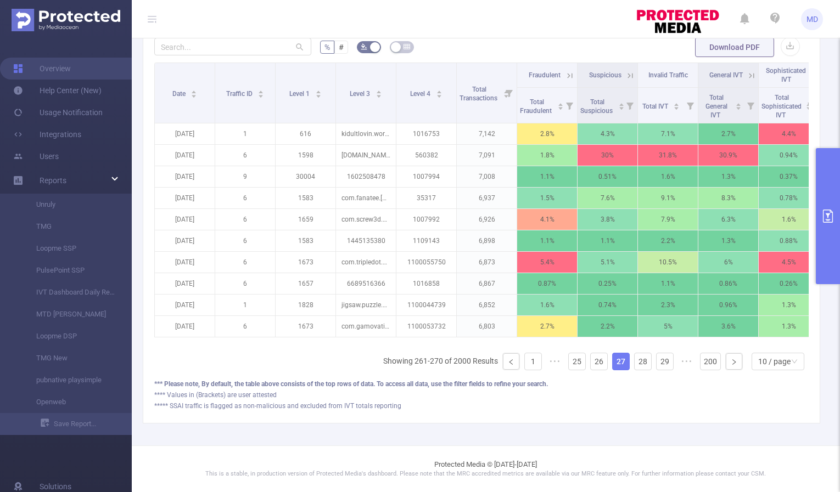
click at [660, 364] on link "29" at bounding box center [664, 361] width 16 height 16
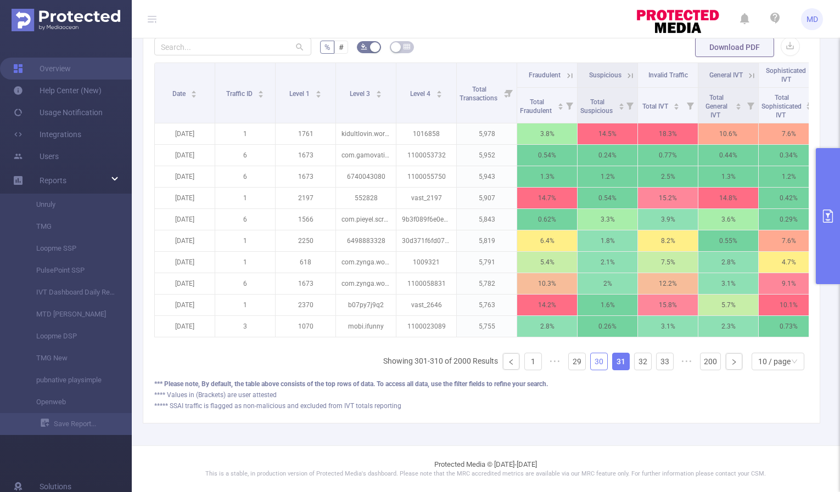
click at [594, 363] on link "30" at bounding box center [598, 361] width 16 height 16
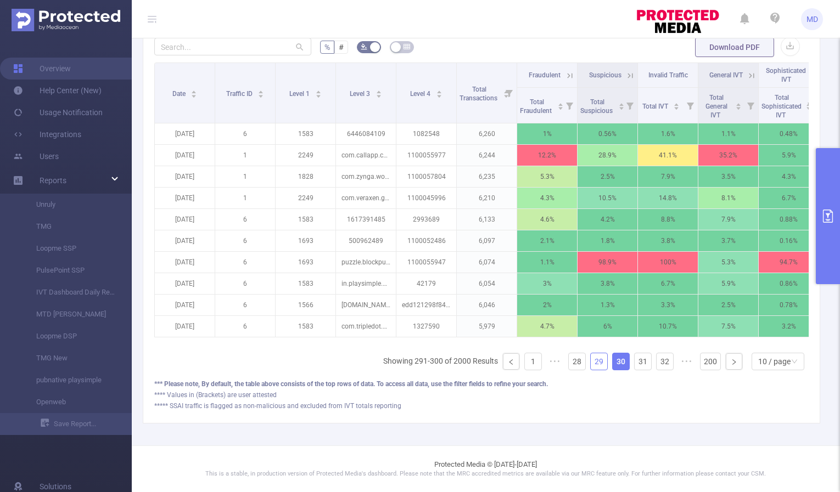
click at [590, 365] on link "29" at bounding box center [598, 361] width 16 height 16
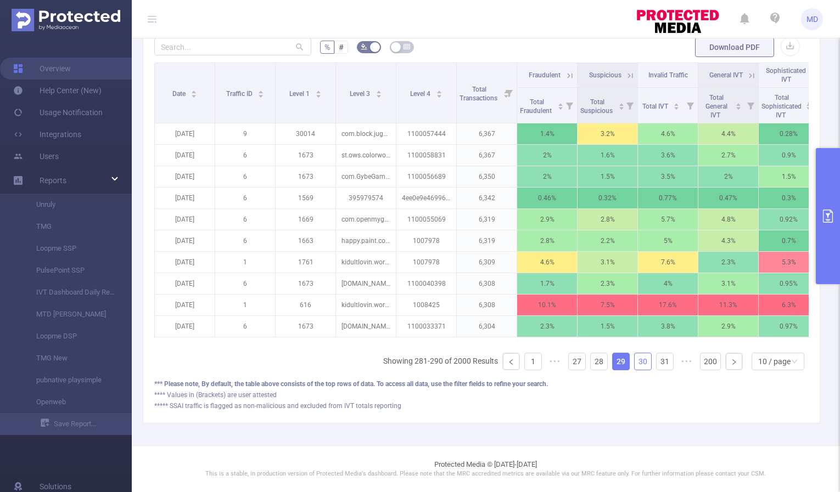
click at [634, 365] on link "30" at bounding box center [642, 361] width 16 height 16
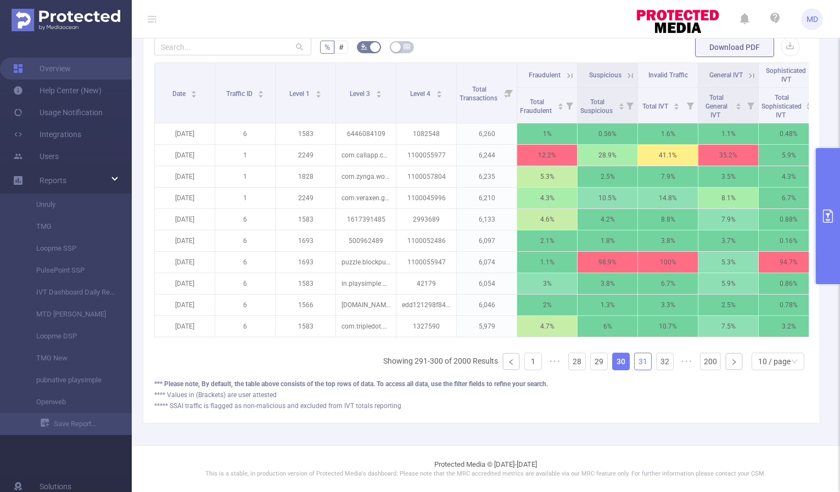
click at [639, 365] on link "31" at bounding box center [642, 361] width 16 height 16
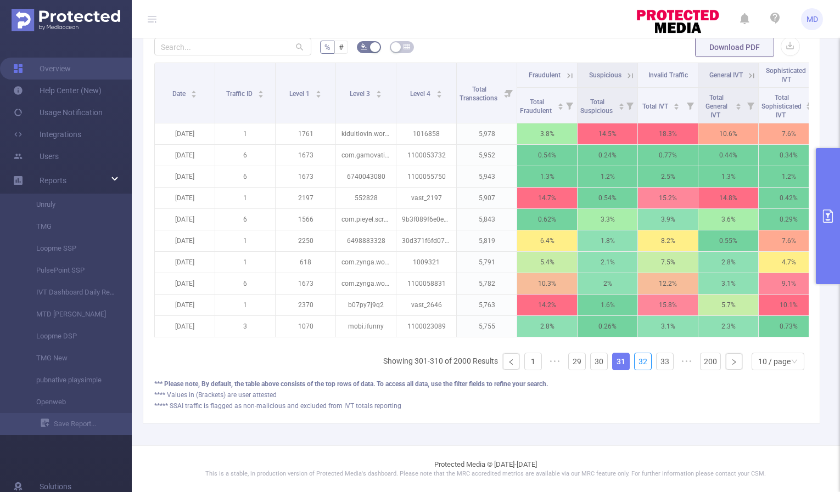
click at [639, 365] on link "32" at bounding box center [642, 361] width 16 height 16
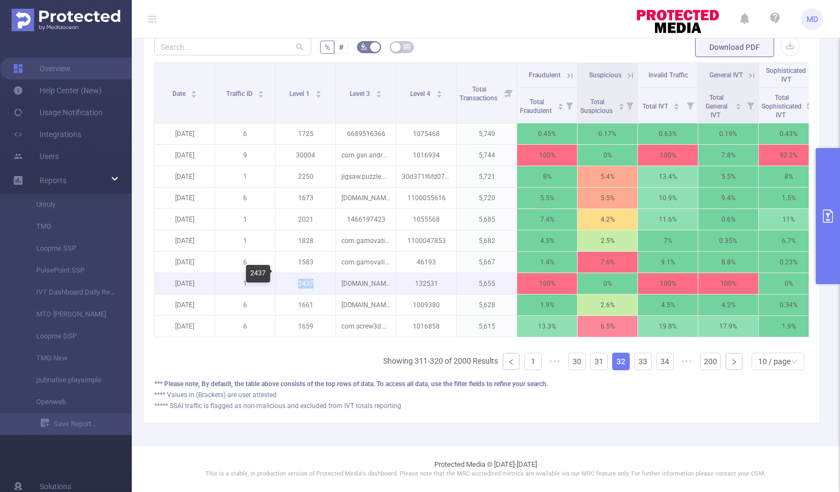
drag, startPoint x: 299, startPoint y: 274, endPoint x: 320, endPoint y: 277, distance: 21.0
click at [319, 277] on p "2437" at bounding box center [305, 283] width 60 height 21
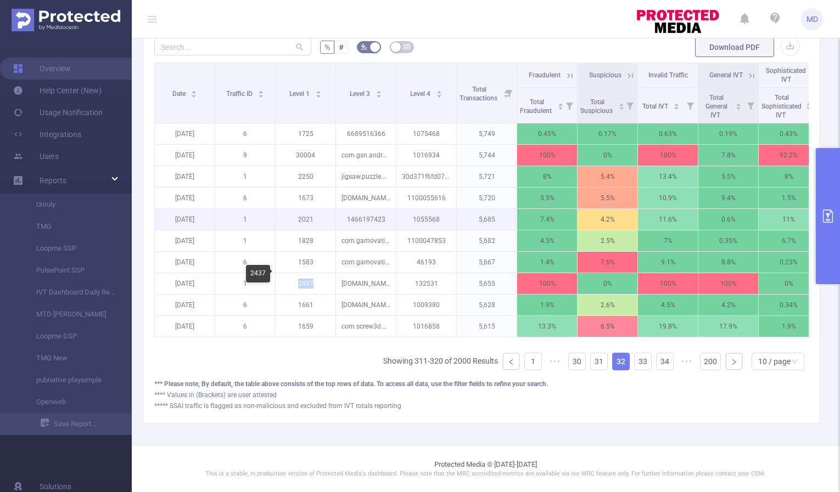
copy p "2437"
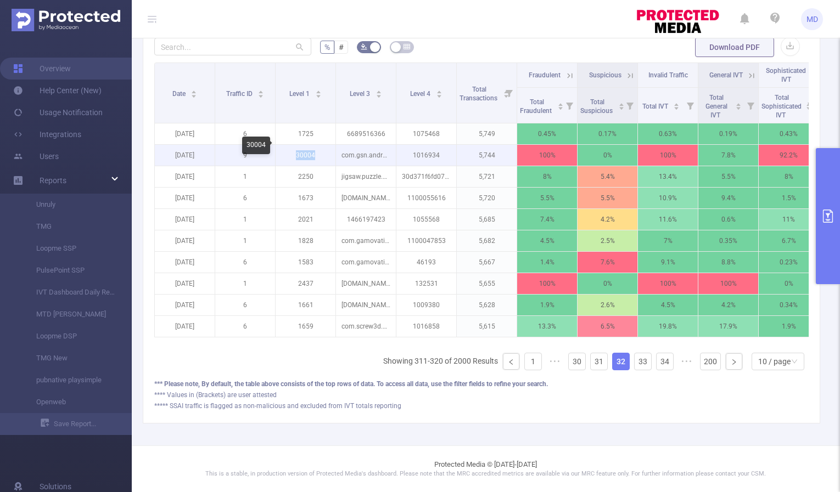
drag, startPoint x: 296, startPoint y: 147, endPoint x: 328, endPoint y: 145, distance: 31.3
click at [328, 145] on p "30004" at bounding box center [305, 155] width 60 height 21
copy p "30004"
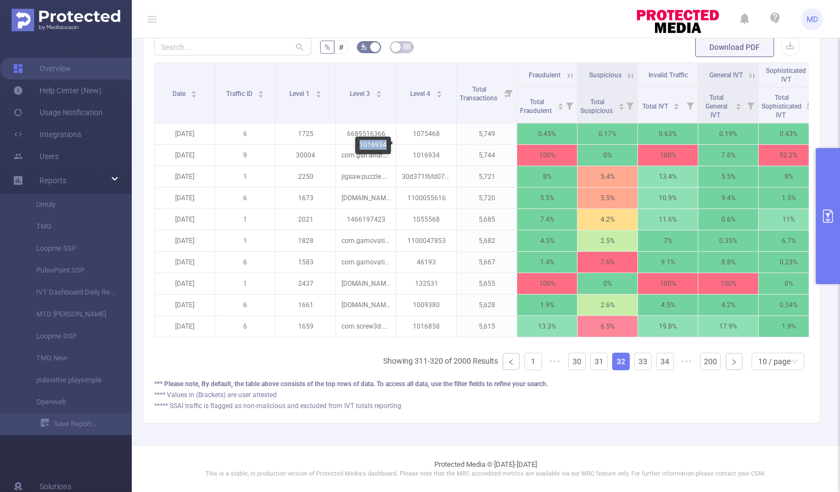
drag, startPoint x: 360, startPoint y: 144, endPoint x: 384, endPoint y: 145, distance: 24.1
click at [384, 145] on div "1016934" at bounding box center [373, 146] width 36 height 18
copy div "1016934"
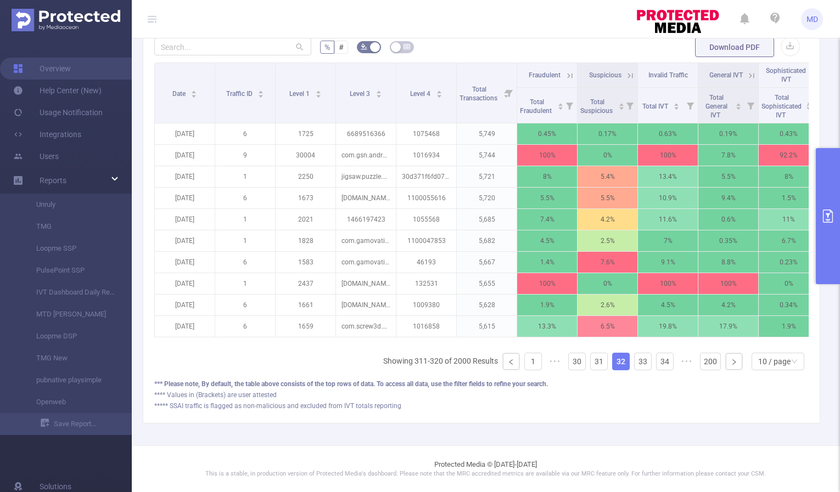
click at [835, 210] on button "primary" at bounding box center [827, 216] width 24 height 136
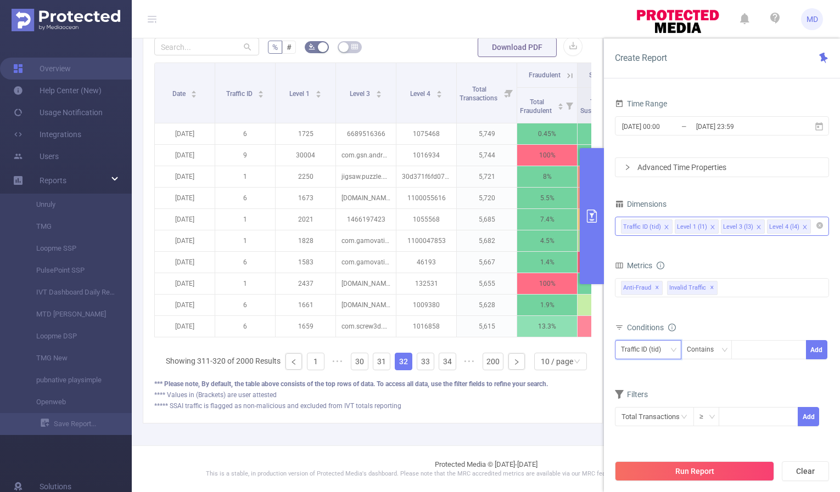
click at [670, 347] on icon "icon: down" at bounding box center [673, 350] width 7 height 7
click at [662, 382] on li "Level 1 (l1)" at bounding box center [648, 390] width 66 height 18
click at [759, 354] on div at bounding box center [768, 350] width 63 height 18
type input "2"
type input "9"
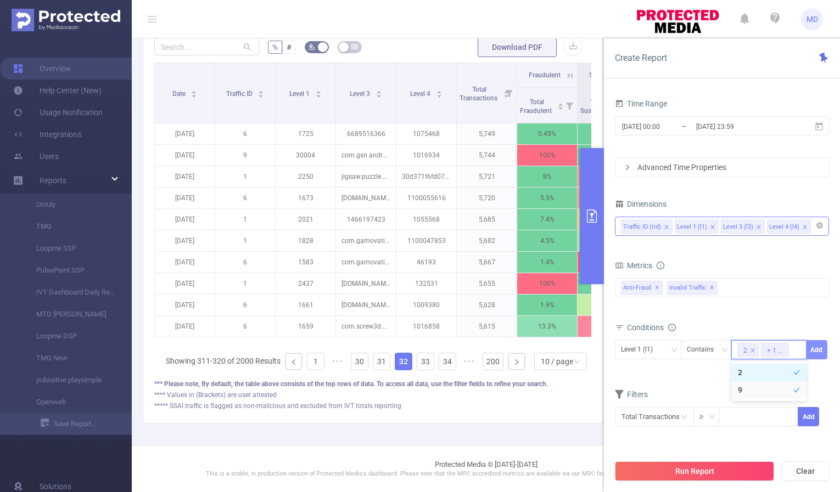
click at [812, 345] on button "Add" at bounding box center [816, 349] width 21 height 19
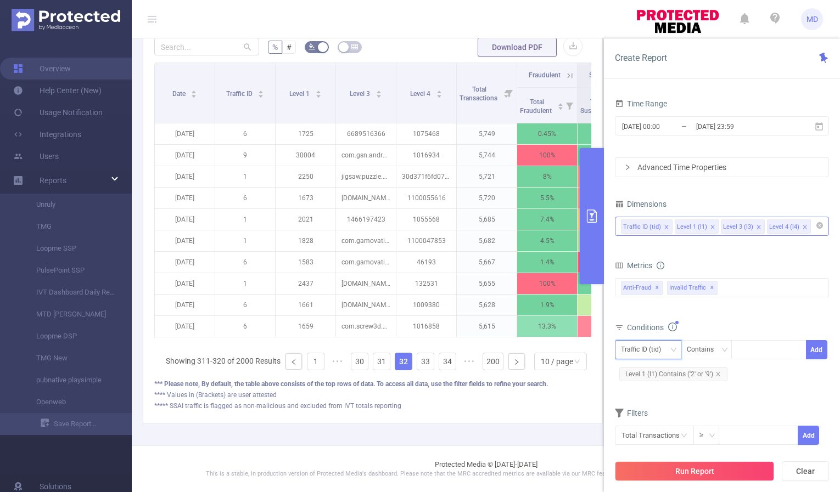
click at [666, 346] on div "Traffic ID (tid)" at bounding box center [645, 350] width 48 height 18
click at [654, 429] on li "Level 4 (l4)" at bounding box center [648, 425] width 66 height 18
click at [765, 350] on div at bounding box center [768, 350] width 63 height 18
paste input "1016934"
type input "1016934"
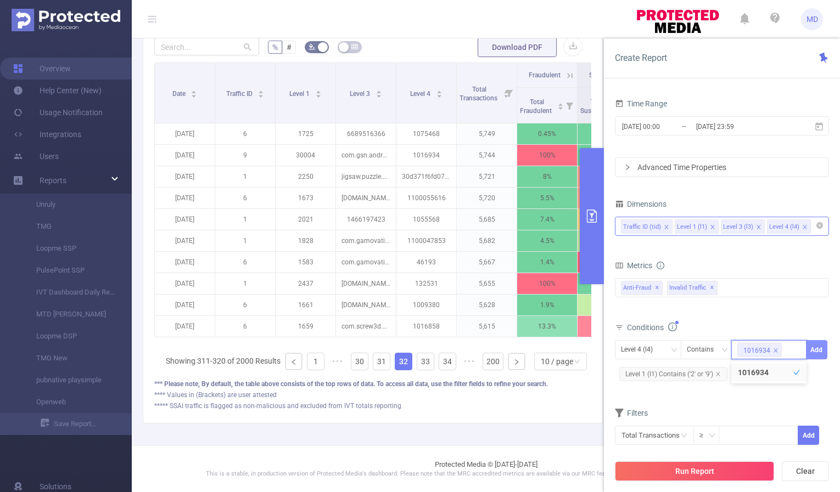
click at [816, 350] on button "Add" at bounding box center [816, 349] width 21 height 19
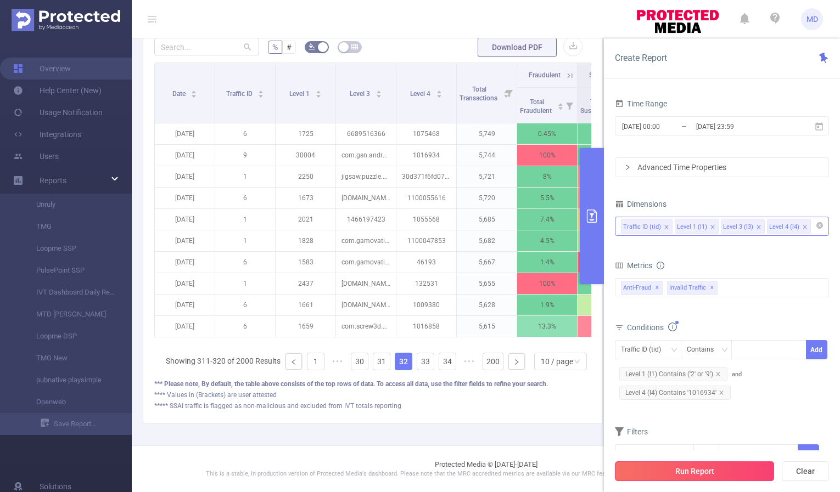
click at [711, 472] on button "Run Report" at bounding box center [694, 471] width 159 height 20
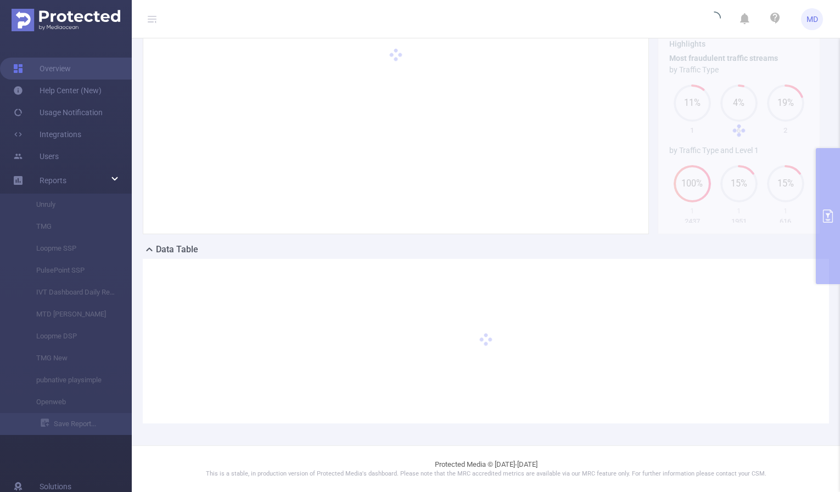
scroll to position [60, 0]
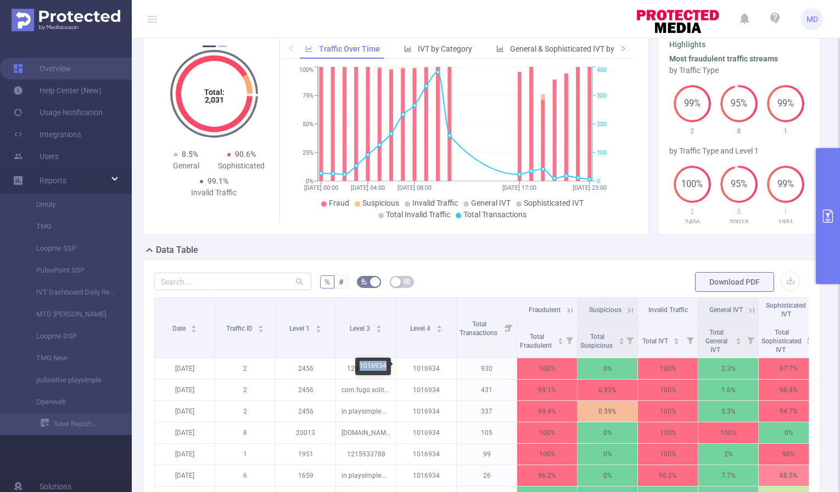
drag, startPoint x: 359, startPoint y: 364, endPoint x: 385, endPoint y: 366, distance: 25.9
click at [385, 366] on div "1016934" at bounding box center [373, 367] width 36 height 18
copy div "1016934"
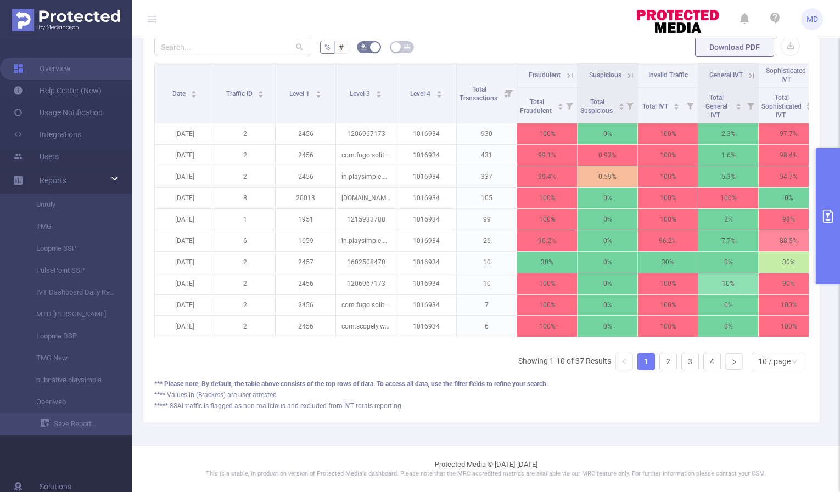
click at [824, 219] on icon "primary" at bounding box center [827, 216] width 13 height 13
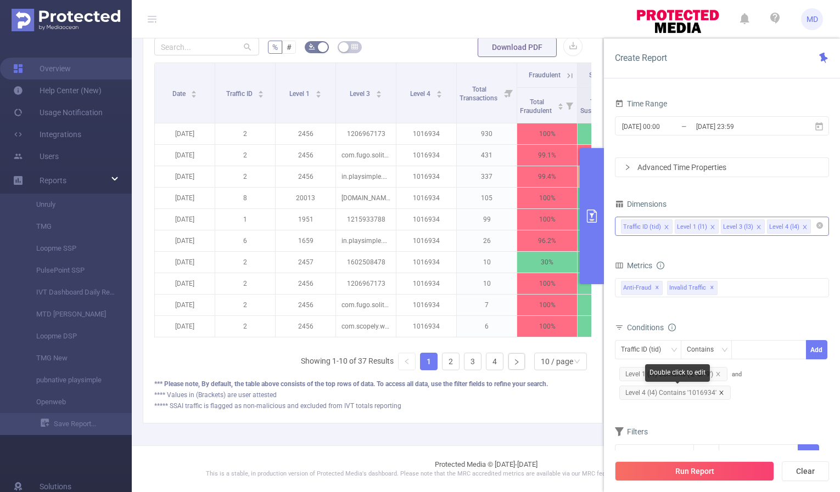
click at [719, 392] on icon "icon: close" at bounding box center [721, 393] width 4 height 4
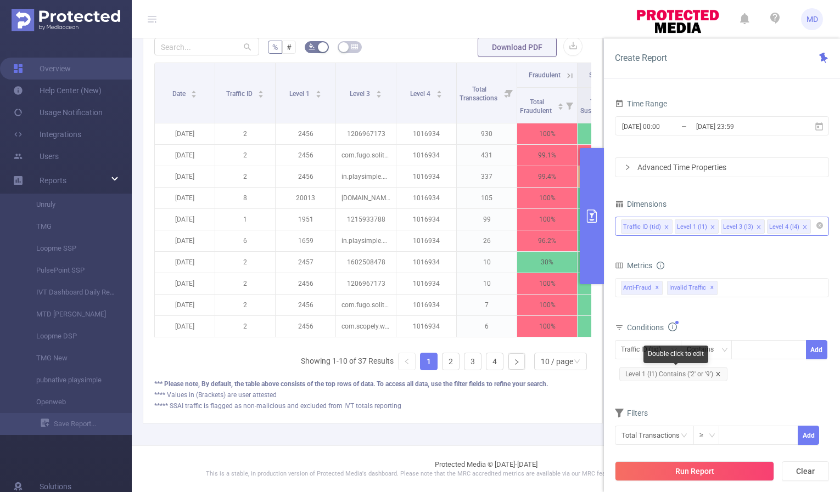
click at [717, 375] on icon "icon: close" at bounding box center [717, 373] width 5 height 5
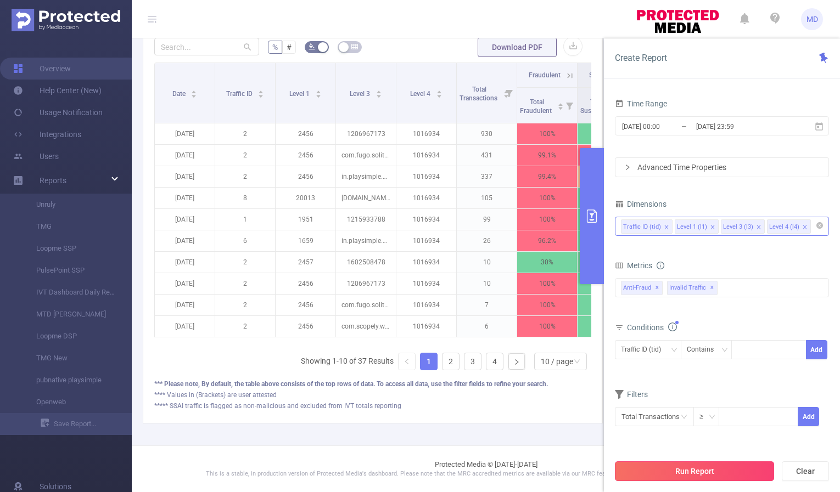
click at [707, 474] on button "Run Report" at bounding box center [694, 471] width 159 height 20
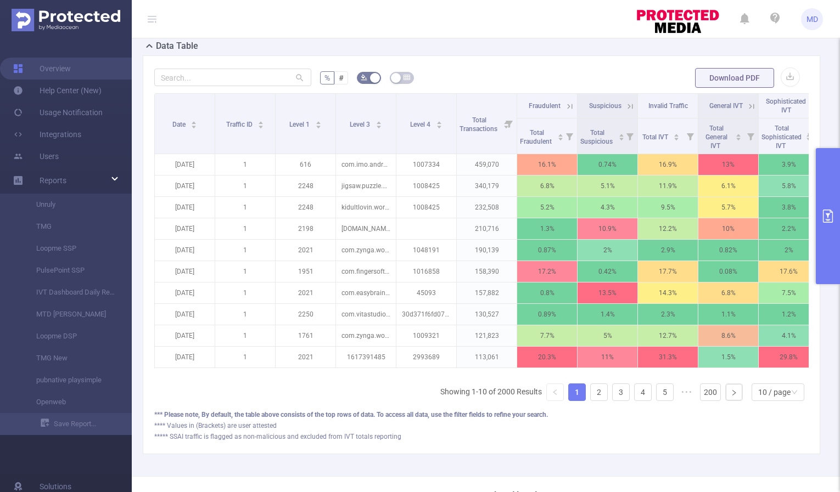
scroll to position [303, 0]
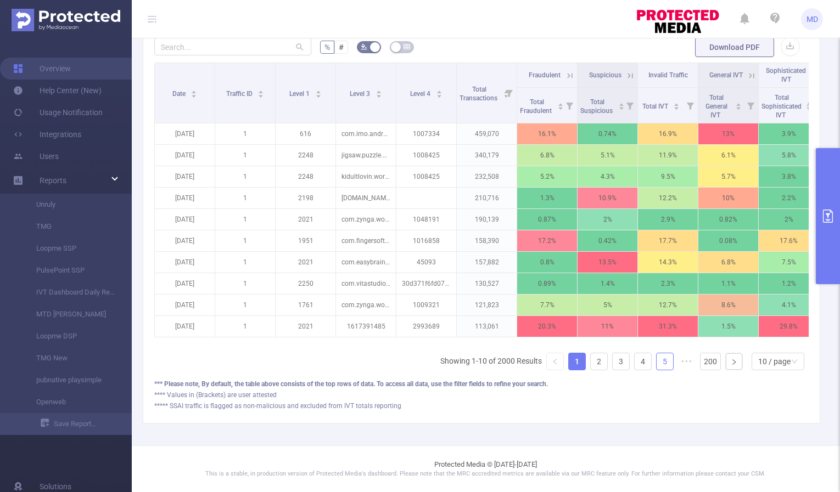
click at [656, 365] on link "5" at bounding box center [664, 361] width 16 height 16
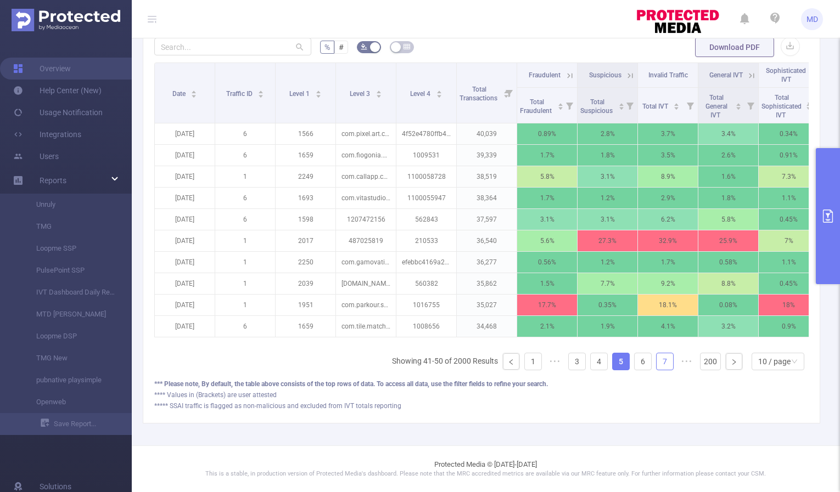
click at [656, 364] on link "7" at bounding box center [664, 361] width 16 height 16
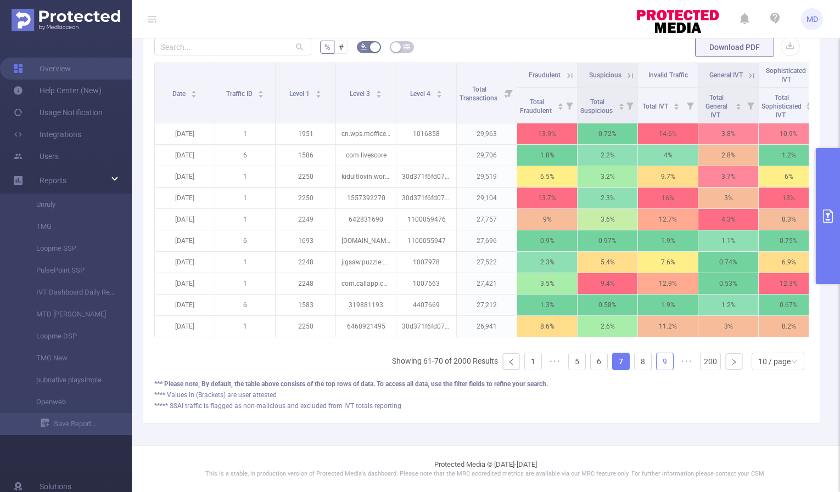
click at [656, 364] on link "9" at bounding box center [664, 361] width 16 height 16
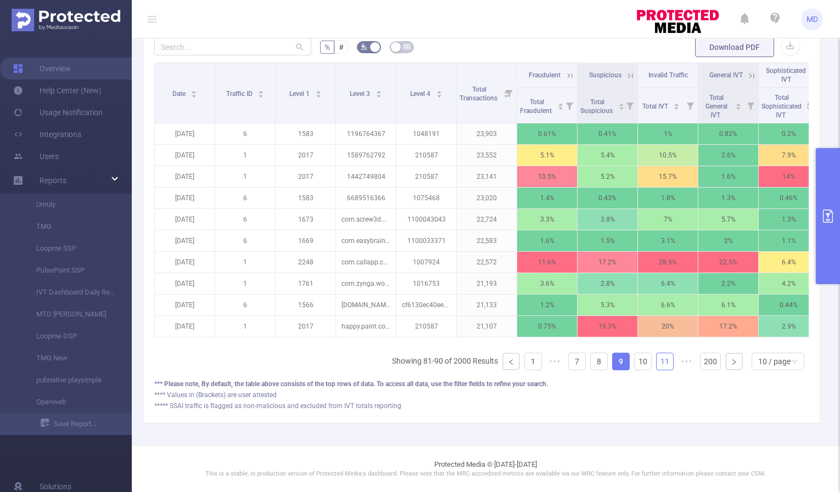
click at [657, 363] on link "11" at bounding box center [664, 361] width 16 height 16
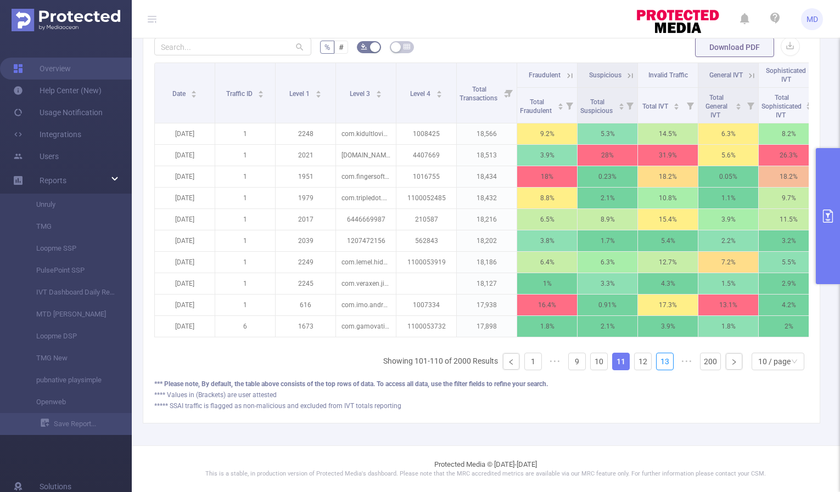
click at [657, 363] on link "13" at bounding box center [664, 361] width 16 height 16
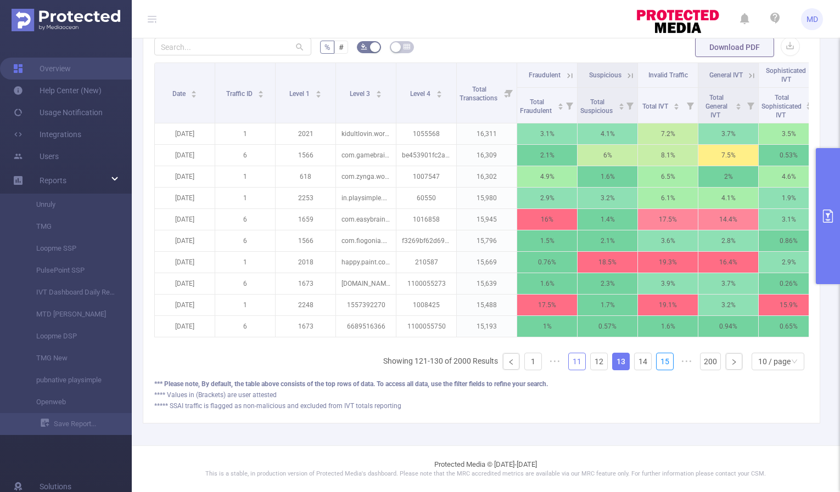
click at [657, 363] on link "15" at bounding box center [664, 361] width 16 height 16
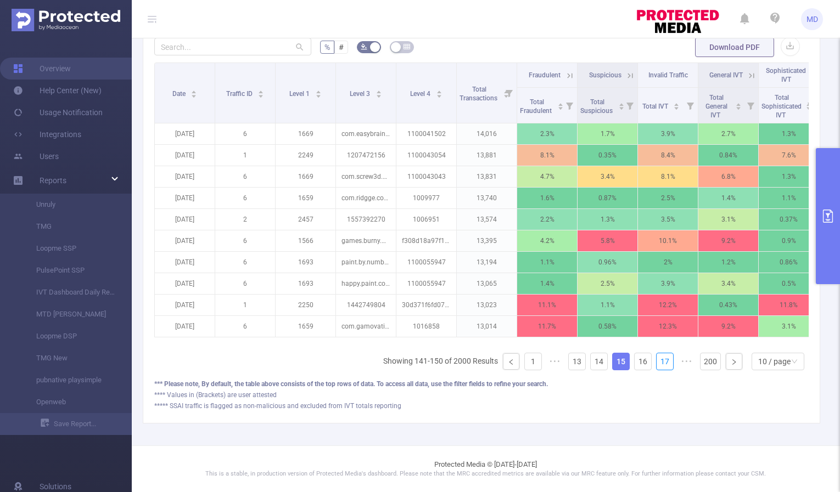
click at [657, 363] on link "17" at bounding box center [664, 361] width 16 height 16
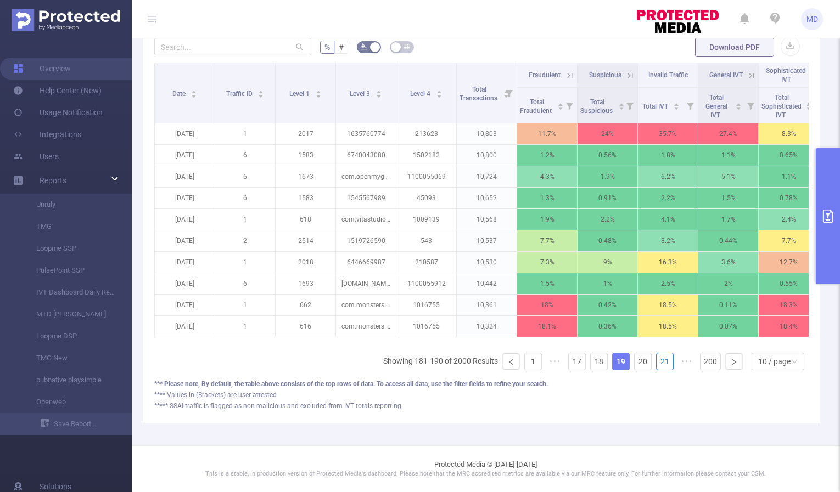
click at [657, 363] on link "21" at bounding box center [664, 361] width 16 height 16
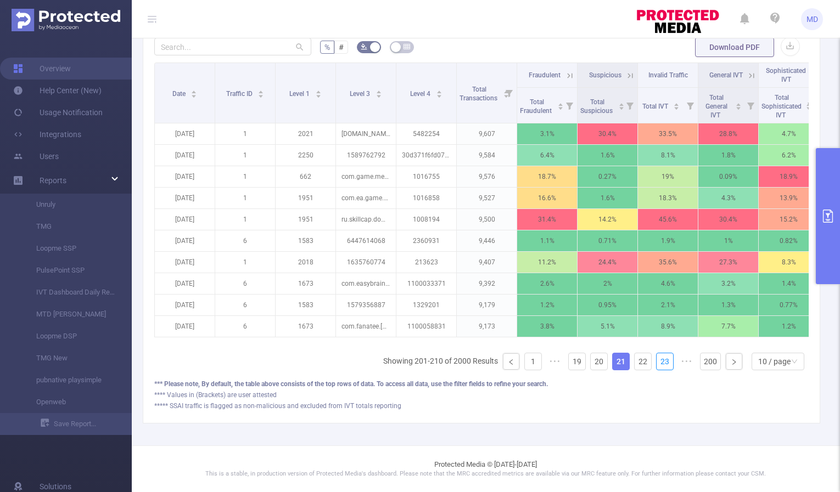
click at [657, 363] on link "23" at bounding box center [664, 361] width 16 height 16
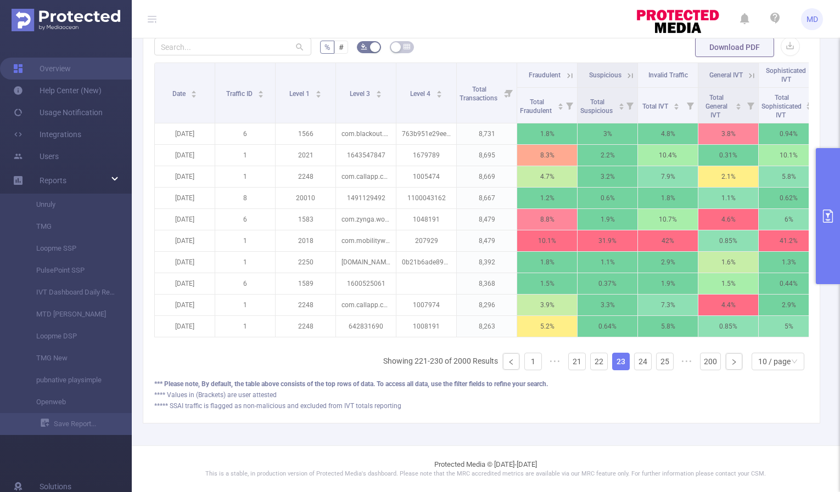
click at [657, 363] on link "25" at bounding box center [664, 361] width 16 height 16
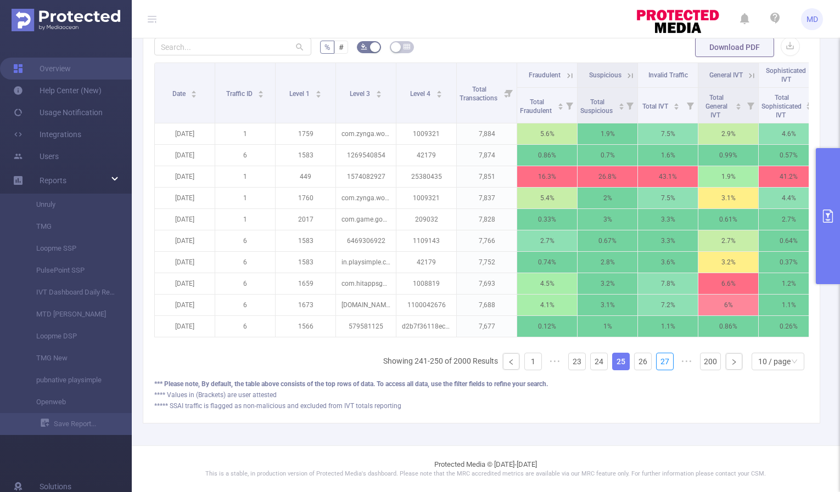
click at [657, 363] on link "27" at bounding box center [664, 361] width 16 height 16
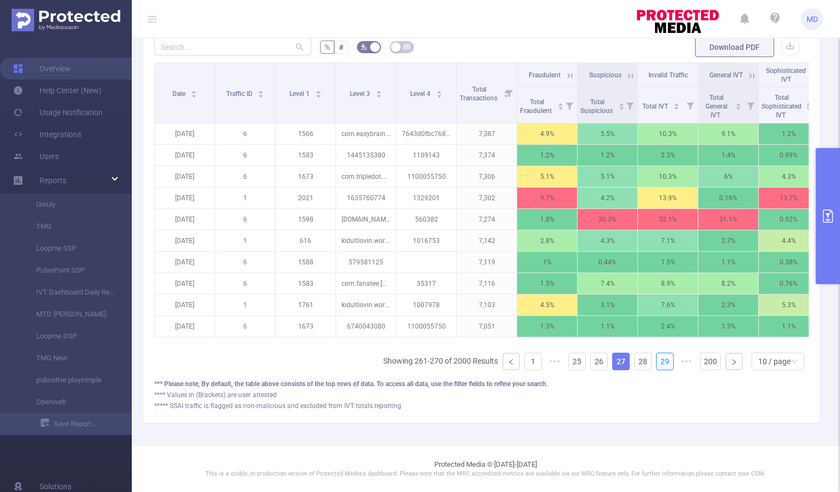
click at [657, 363] on link "29" at bounding box center [664, 361] width 16 height 16
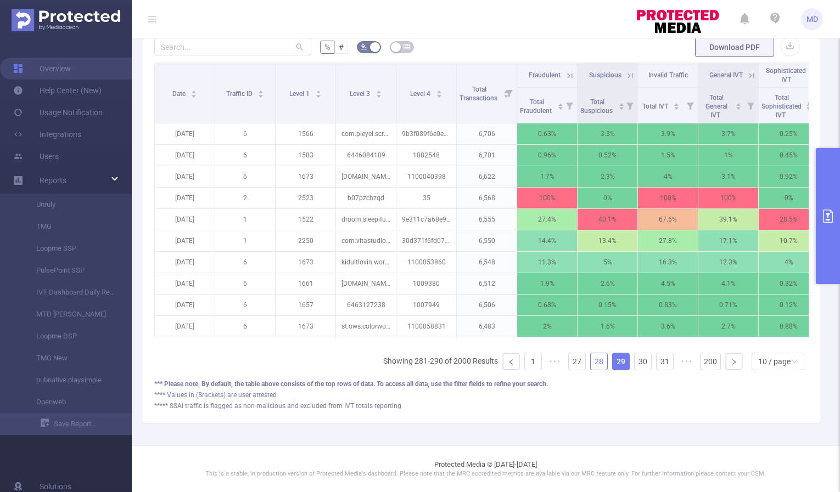
click at [590, 363] on link "28" at bounding box center [598, 361] width 16 height 16
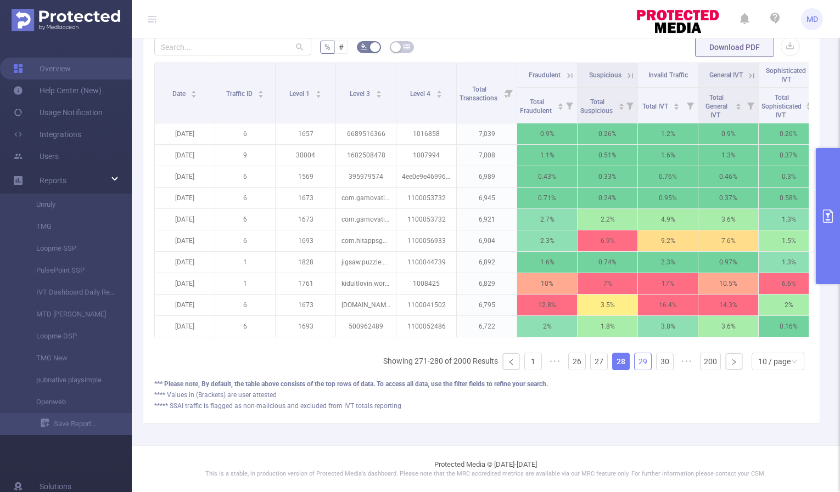
click at [634, 364] on link "29" at bounding box center [642, 361] width 16 height 16
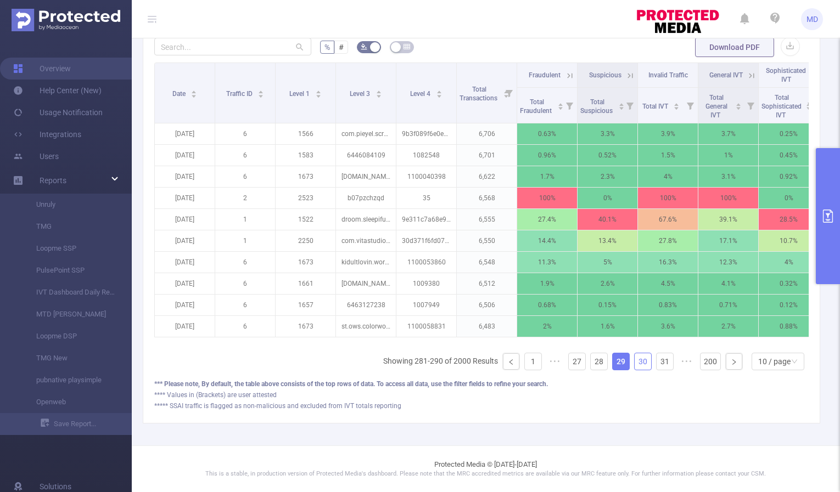
click at [635, 363] on link "30" at bounding box center [642, 361] width 16 height 16
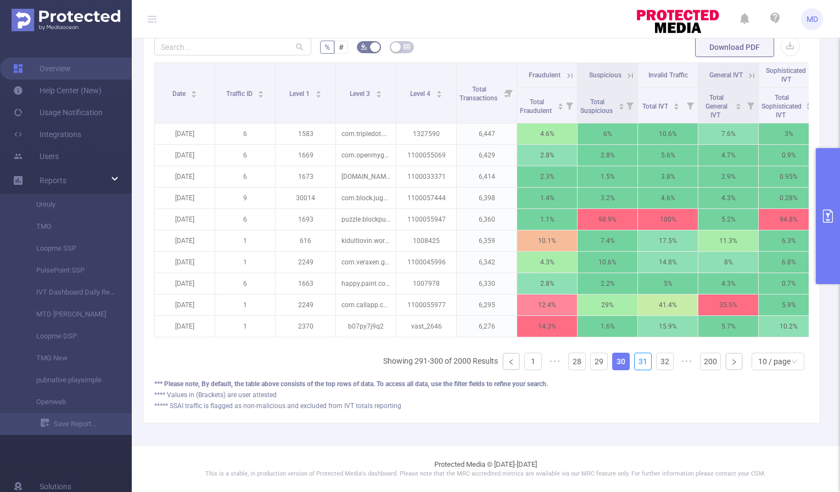
click at [635, 363] on link "31" at bounding box center [642, 361] width 16 height 16
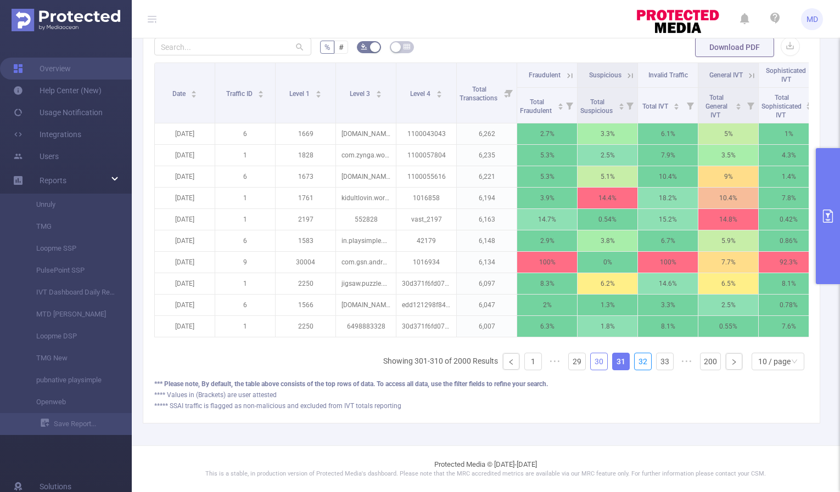
click at [635, 363] on link "32" at bounding box center [642, 361] width 16 height 16
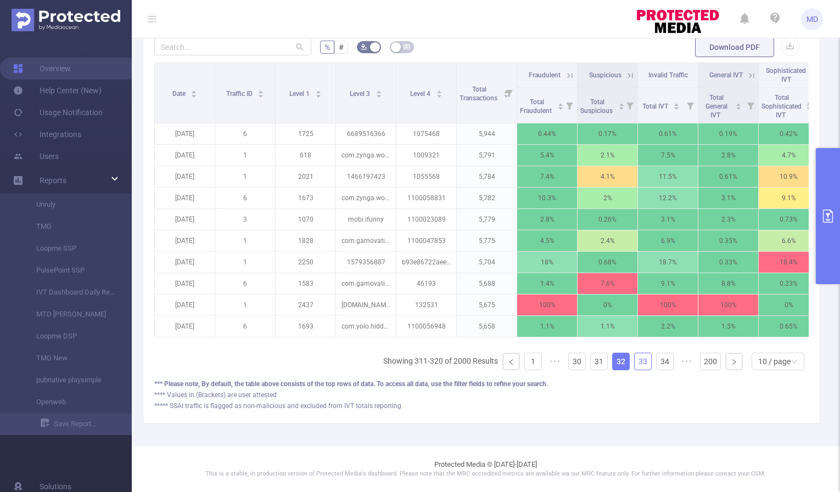
click at [636, 358] on link "33" at bounding box center [642, 361] width 16 height 16
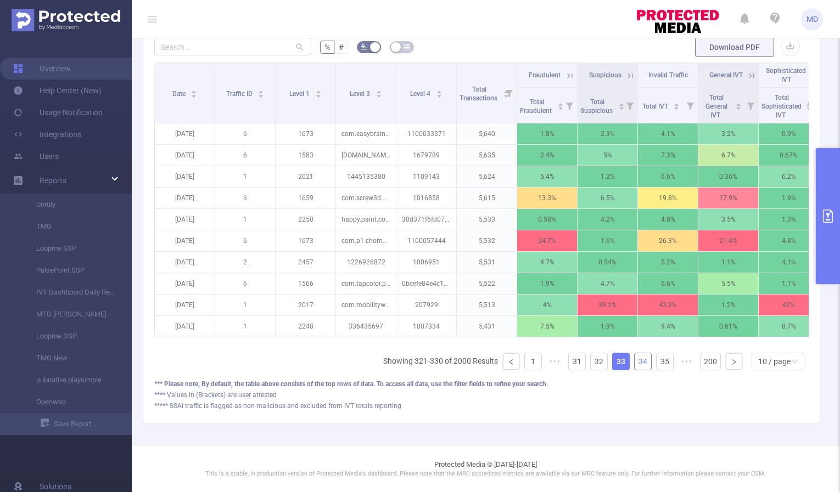
click at [636, 358] on link "34" at bounding box center [642, 361] width 16 height 16
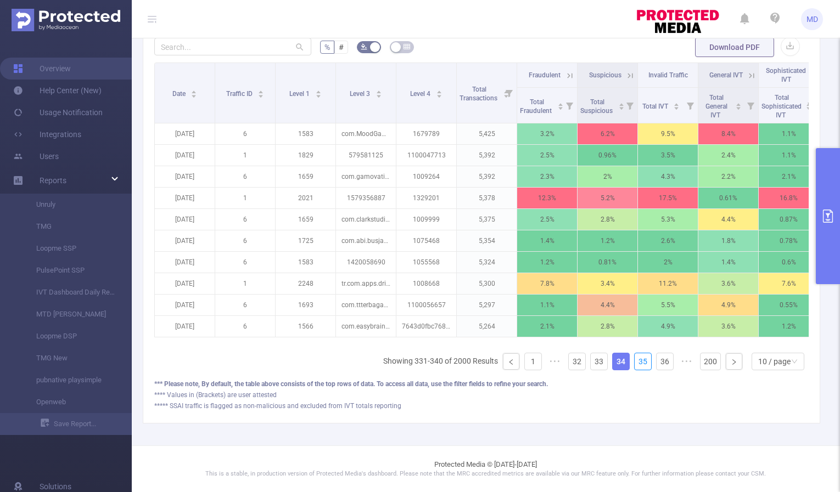
click at [636, 358] on link "35" at bounding box center [642, 361] width 16 height 16
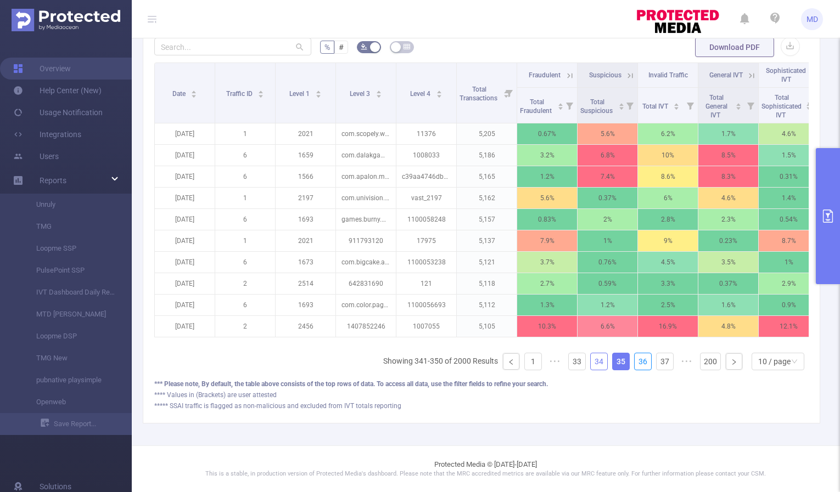
click at [636, 358] on link "36" at bounding box center [642, 361] width 16 height 16
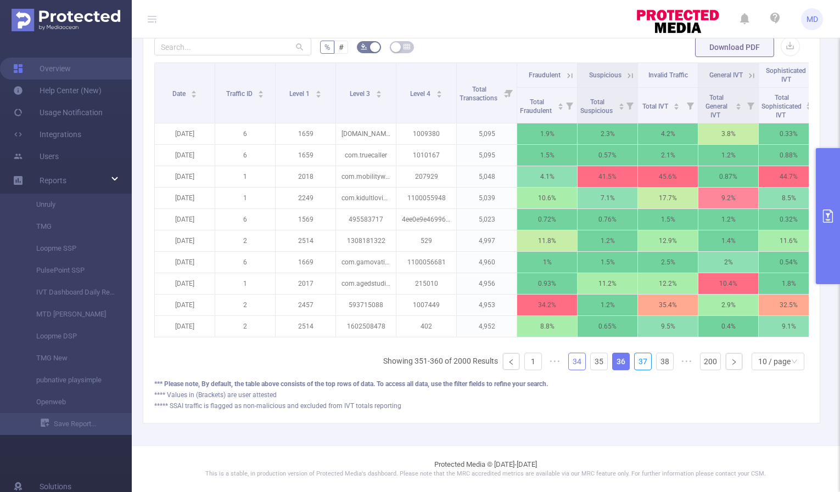
click at [636, 358] on link "37" at bounding box center [642, 361] width 16 height 16
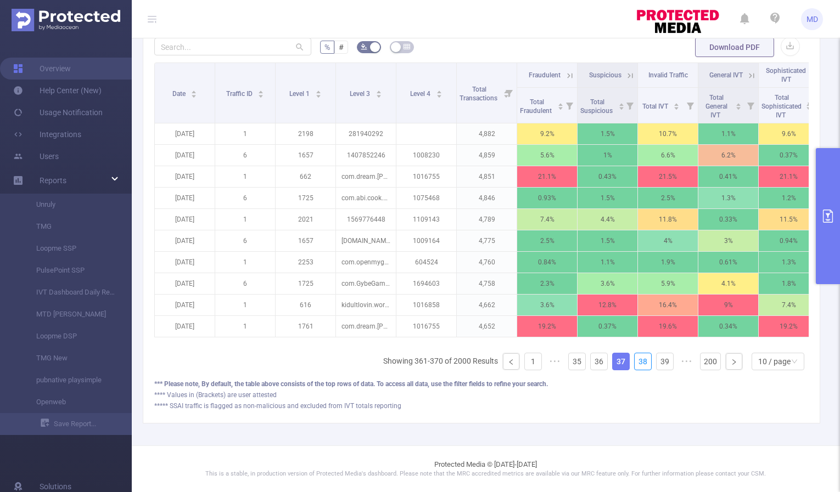
click at [636, 358] on link "38" at bounding box center [642, 361] width 16 height 16
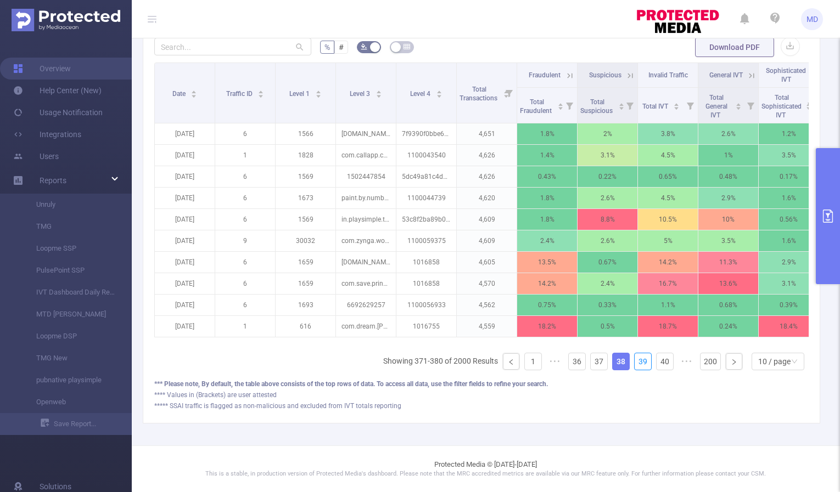
click at [636, 358] on link "39" at bounding box center [642, 361] width 16 height 16
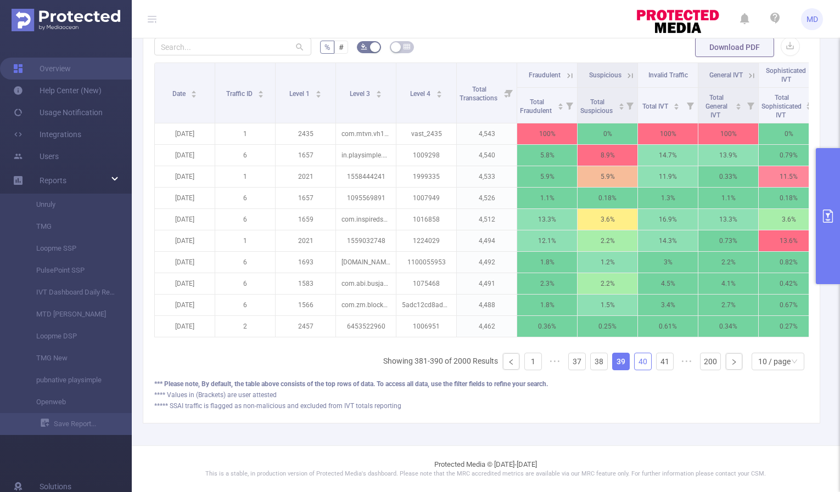
click at [636, 361] on link "40" at bounding box center [642, 361] width 16 height 16
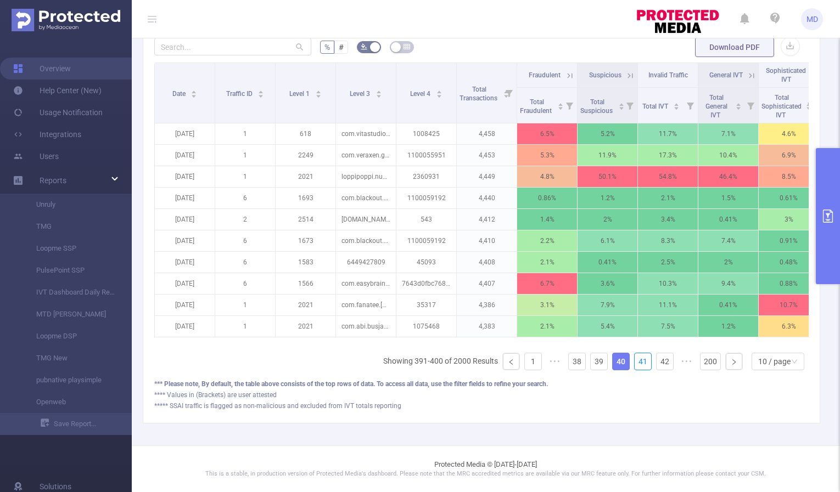
click at [636, 361] on link "41" at bounding box center [642, 361] width 16 height 16
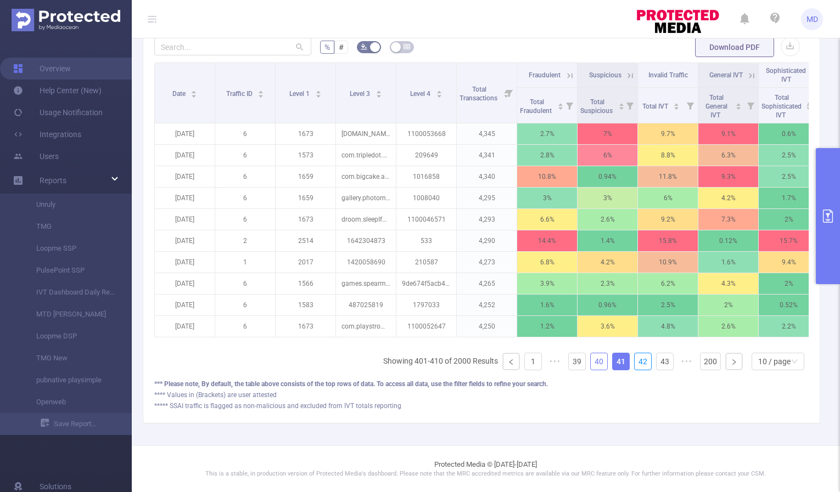
click at [636, 361] on link "42" at bounding box center [642, 361] width 16 height 16
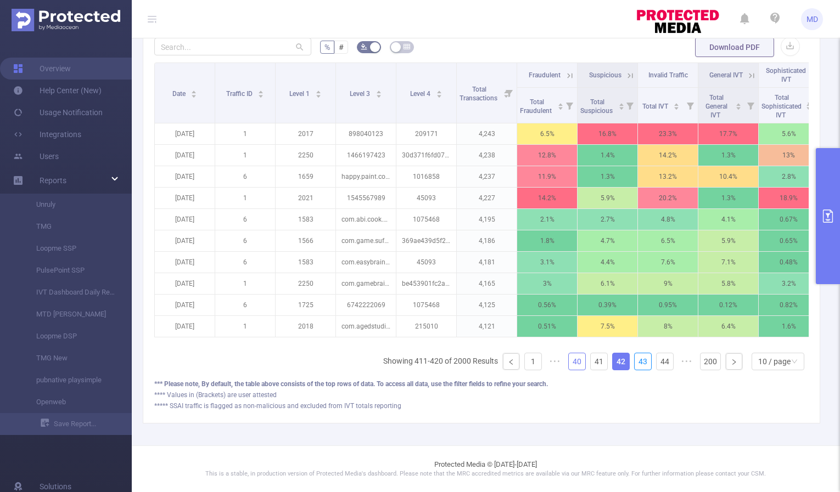
click at [636, 361] on link "43" at bounding box center [642, 361] width 16 height 16
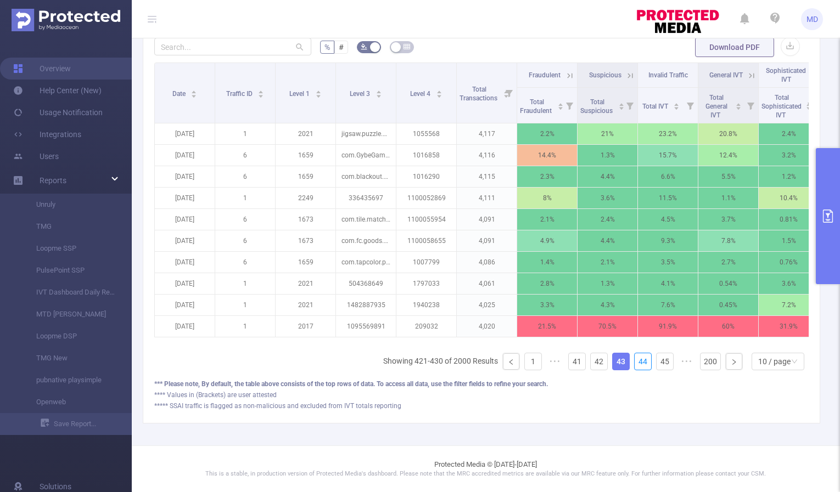
click at [636, 361] on link "44" at bounding box center [642, 361] width 16 height 16
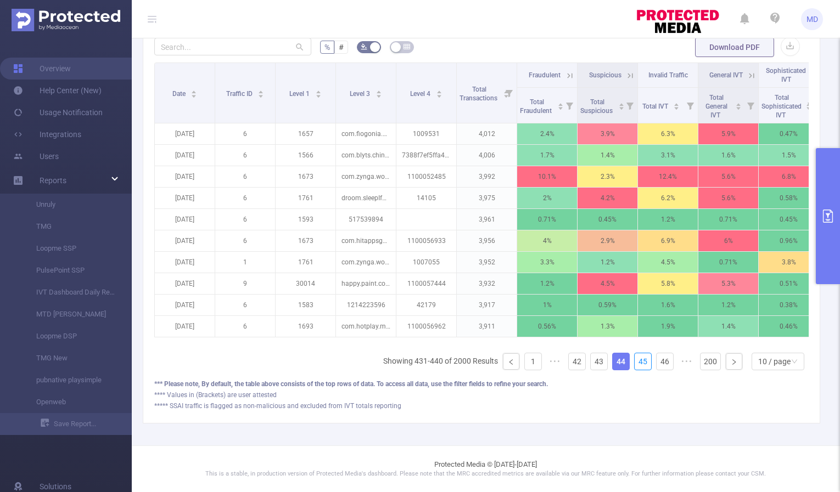
click at [636, 361] on link "45" at bounding box center [642, 361] width 16 height 16
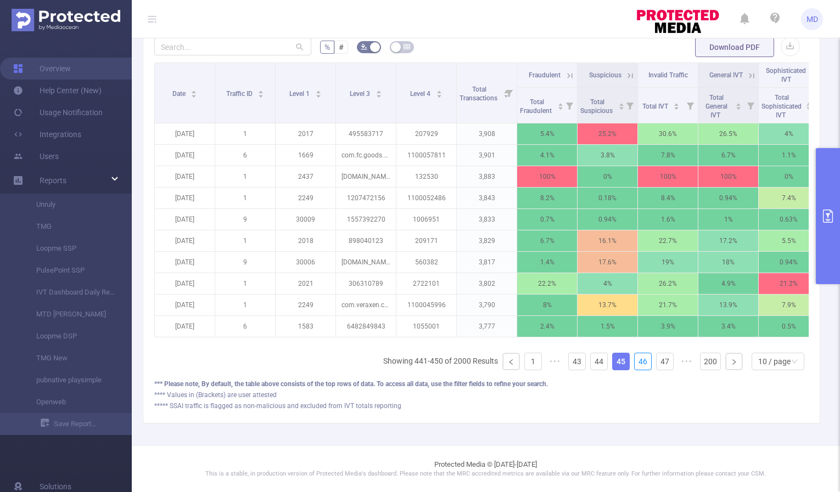
click at [636, 361] on link "46" at bounding box center [642, 361] width 16 height 16
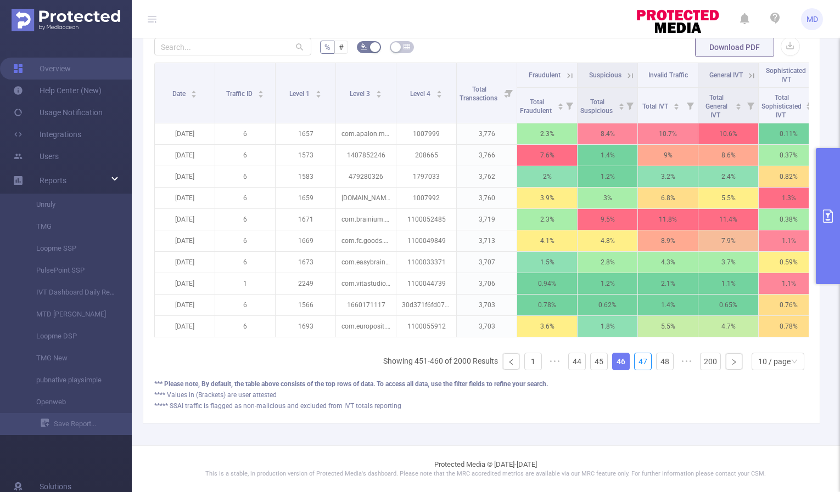
click at [636, 361] on link "47" at bounding box center [642, 361] width 16 height 16
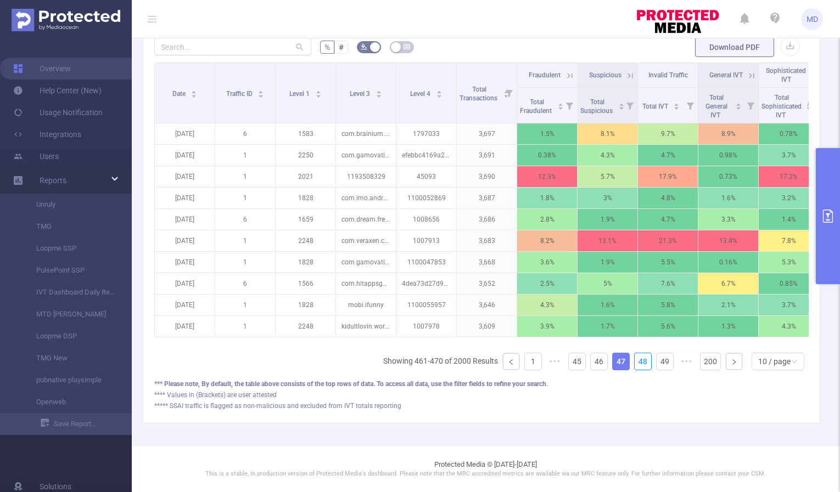
click at [636, 361] on link "48" at bounding box center [642, 361] width 16 height 16
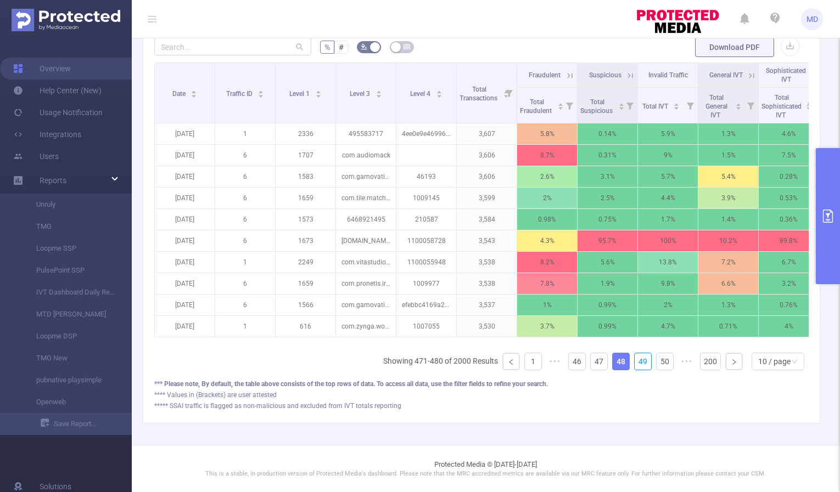
click at [636, 361] on link "49" at bounding box center [642, 361] width 16 height 16
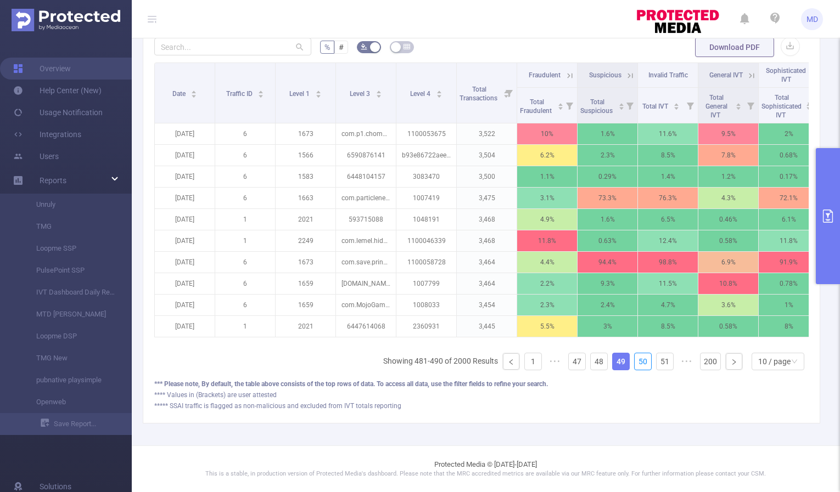
click at [636, 361] on link "50" at bounding box center [642, 361] width 16 height 16
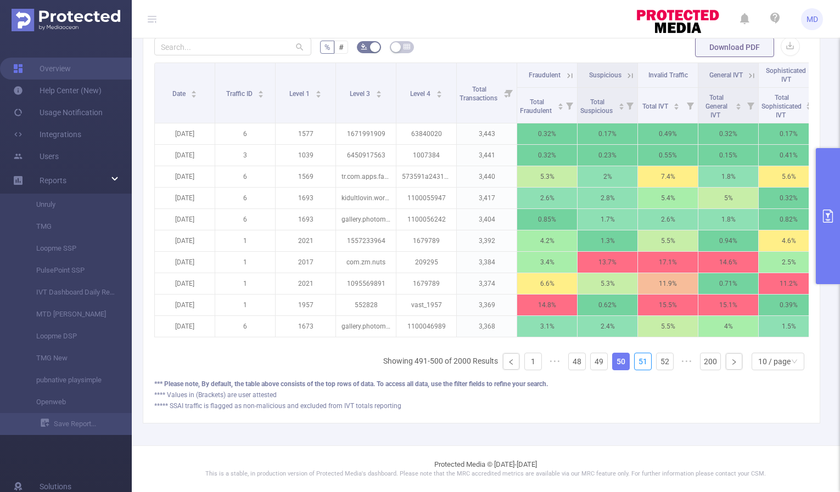
click at [636, 361] on link "51" at bounding box center [642, 361] width 16 height 16
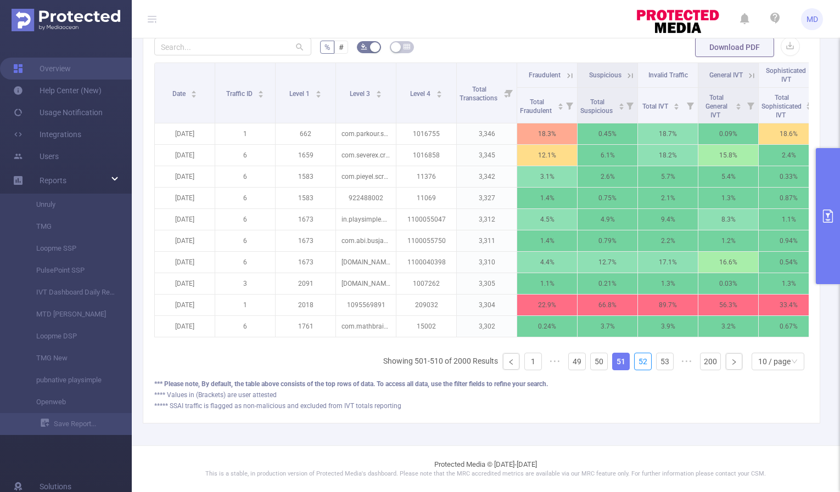
click at [636, 361] on link "52" at bounding box center [642, 361] width 16 height 16
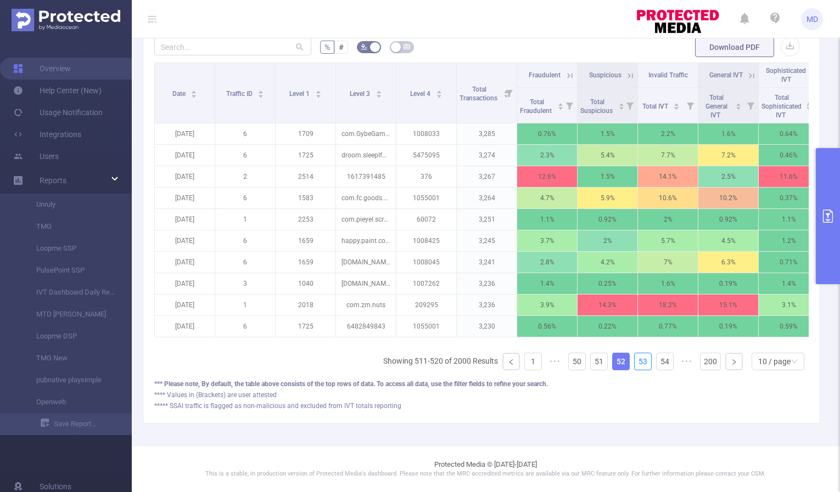
click at [636, 361] on link "53" at bounding box center [642, 361] width 16 height 16
